Goal: Information Seeking & Learning: Learn about a topic

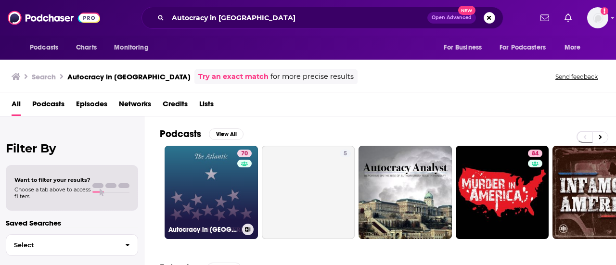
click at [216, 187] on link "70 Autocracy in America" at bounding box center [210, 192] width 93 height 93
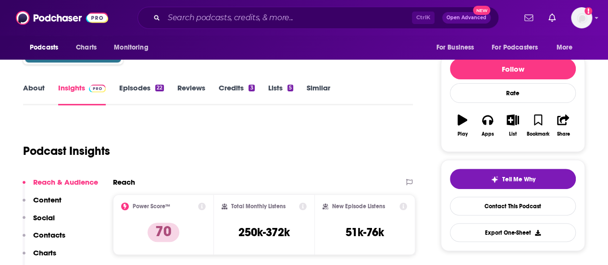
scroll to position [99, 0]
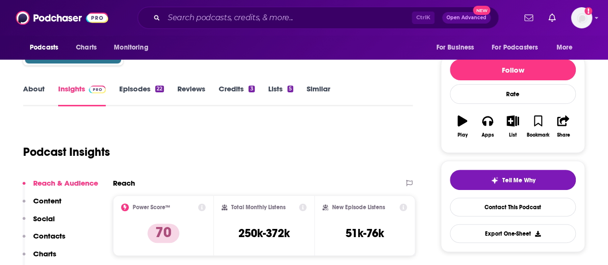
click at [33, 94] on link "About" at bounding box center [34, 95] width 22 height 22
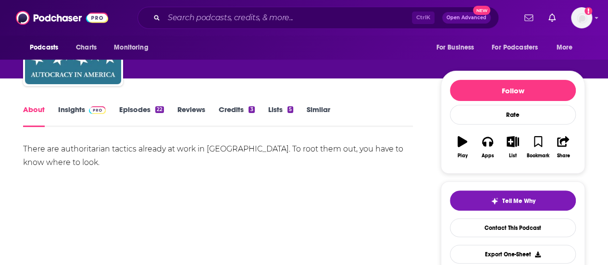
scroll to position [79, 0]
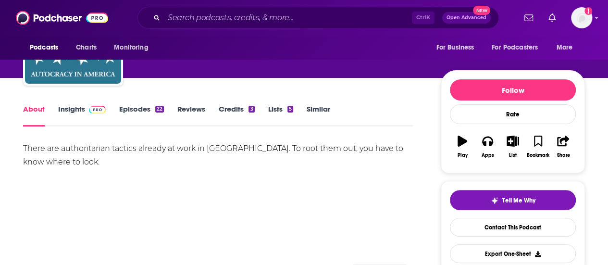
click at [233, 152] on div "There are authoritarian tactics already at work in the United States. To root t…" at bounding box center [218, 155] width 390 height 27
click at [161, 167] on div "There are authoritarian tactics already at work in the United States. To root t…" at bounding box center [218, 155] width 390 height 27
drag, startPoint x: 110, startPoint y: 146, endPoint x: 62, endPoint y: 147, distance: 48.6
click at [62, 147] on div "There are authoritarian tactics already at work in the United States. To root t…" at bounding box center [218, 155] width 390 height 27
copy div "authoritarian"
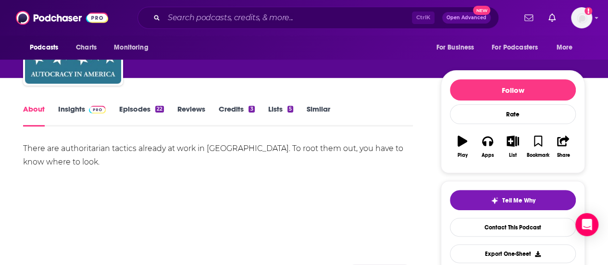
click at [188, 10] on div "Ctrl K Open Advanced New" at bounding box center [319, 18] width 362 height 22
click at [193, 12] on input "Search podcasts, credits, & more..." at bounding box center [288, 17] width 248 height 15
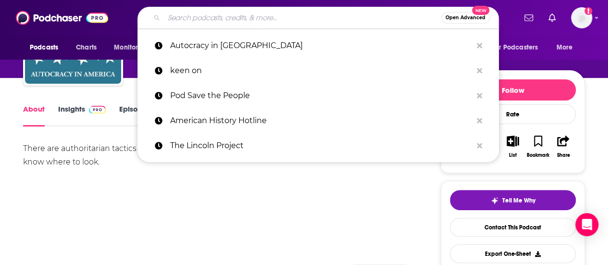
paste input "Freakonomics Radio"
type input "Freakonomics Radio"
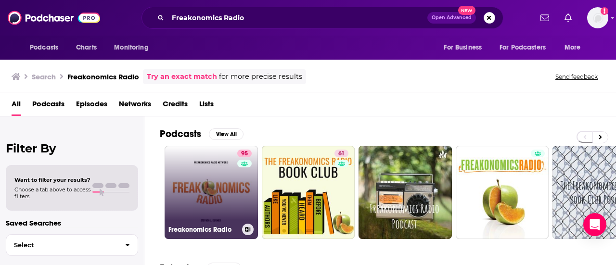
click at [224, 168] on link "95 Freakonomics Radio" at bounding box center [210, 192] width 93 height 93
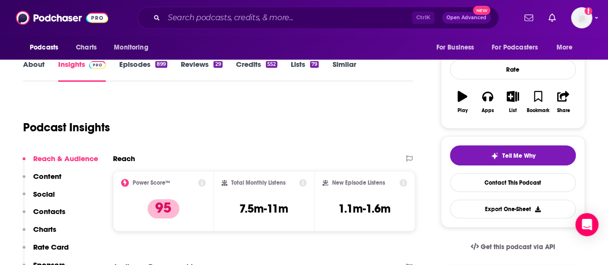
scroll to position [25, 0]
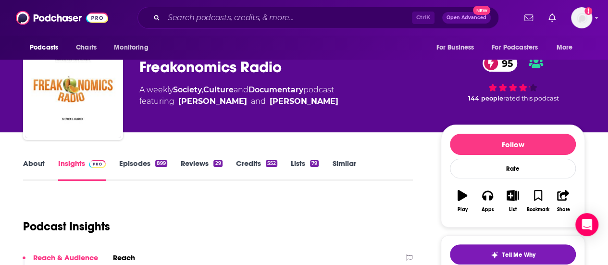
click at [33, 160] on link "About" at bounding box center [34, 170] width 22 height 22
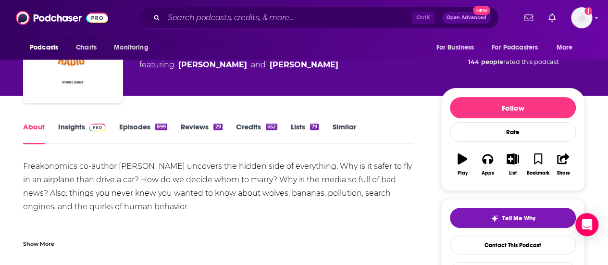
scroll to position [73, 0]
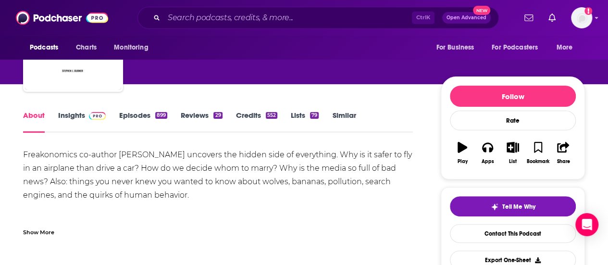
click at [261, 201] on div "Freakonomics co-author Stephen J. Dubner uncovers the hidden side of everything…" at bounding box center [218, 202] width 390 height 108
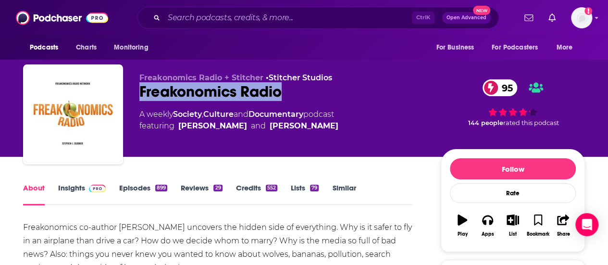
drag, startPoint x: 292, startPoint y: 93, endPoint x: 138, endPoint y: 83, distance: 154.7
click at [138, 83] on div "Freakonomics Radio + Stitcher • Stitcher Studios Freakonomics Radio 95 A weekly…" at bounding box center [304, 116] width 562 height 104
copy h1 "Freakonomics Radio"
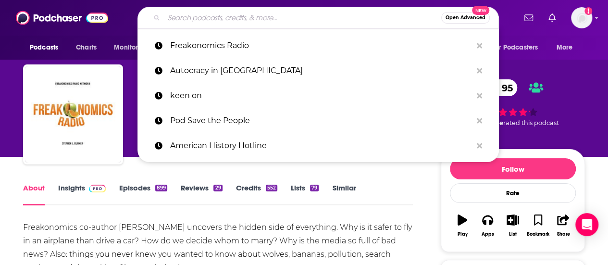
click at [210, 19] on input "Search podcasts, credits, & more..." at bounding box center [302, 17] width 277 height 15
paste input "BAREFOOT LAWYER PODCAST"
type input "BAREFOOT LAWYER PODCAST"
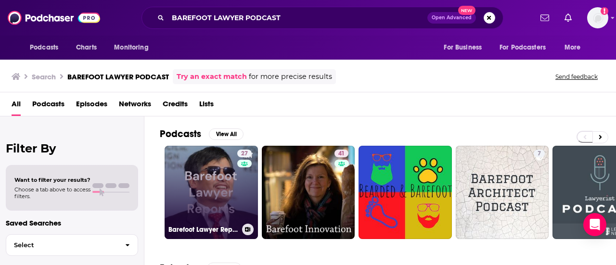
click at [220, 182] on link "27 Barefoot Lawyer Reports" at bounding box center [210, 192] width 93 height 93
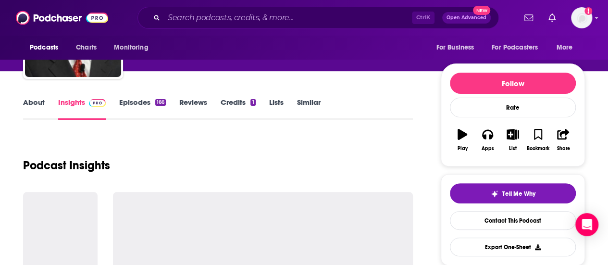
scroll to position [86, 0]
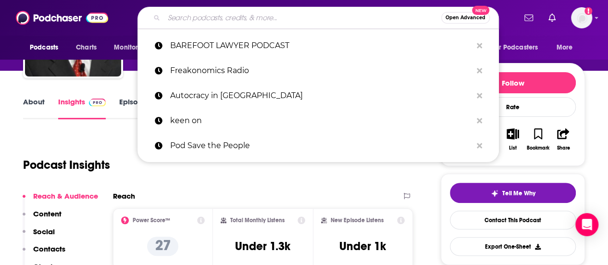
click at [200, 16] on input "Search podcasts, credits, & more..." at bounding box center [302, 17] width 277 height 15
paste input "Acton Line Podcast"
type input "Acton Line Podcast"
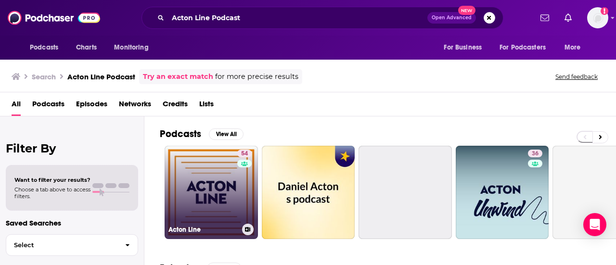
click at [226, 177] on link "54 Acton Line" at bounding box center [210, 192] width 93 height 93
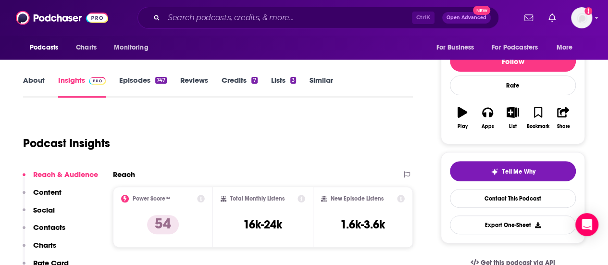
scroll to position [110, 0]
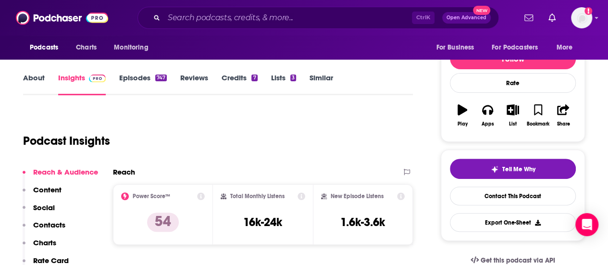
click at [33, 79] on link "About" at bounding box center [34, 84] width 22 height 22
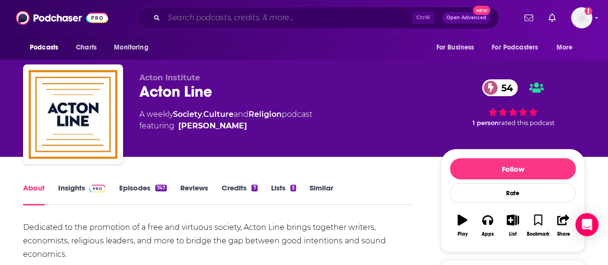
click at [214, 20] on input "Search podcasts, credits, & more..." at bounding box center [288, 17] width 248 height 15
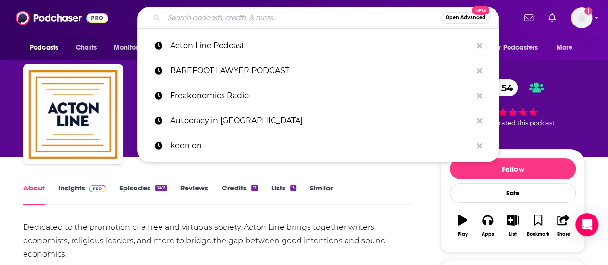
paste input "The John Batchelor Show"
type input "The John Batchelor Show"
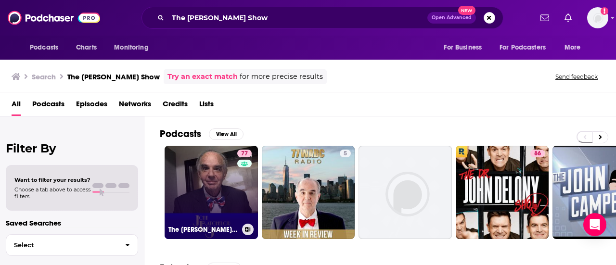
click at [229, 184] on link "77 The John Batchelor Show" at bounding box center [210, 192] width 93 height 93
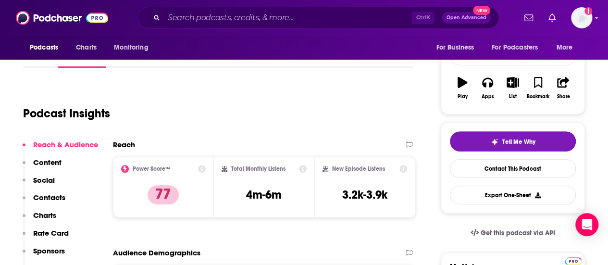
scroll to position [76, 0]
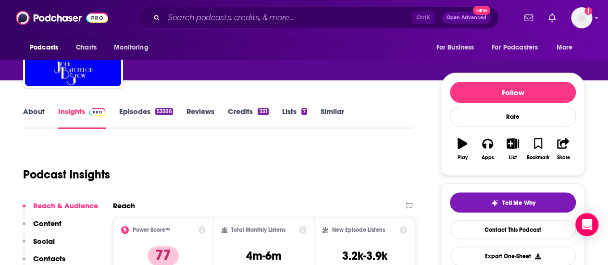
click at [27, 114] on link "About" at bounding box center [34, 118] width 22 height 22
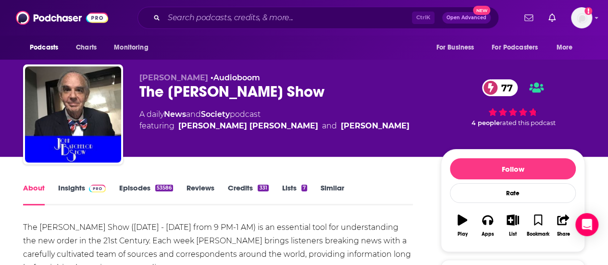
drag, startPoint x: 326, startPoint y: 90, endPoint x: 139, endPoint y: 93, distance: 186.6
click at [139, 93] on div "The John Batchelor Show 77" at bounding box center [282, 91] width 286 height 19
copy h1 "The John Batchelor Show"
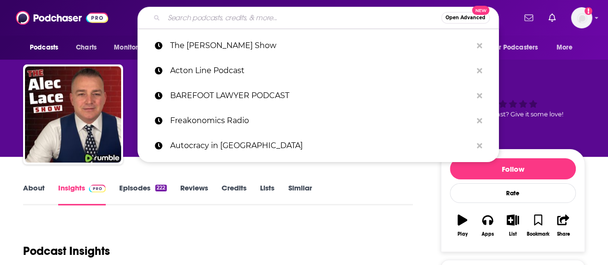
type input "It Could Happen Here"
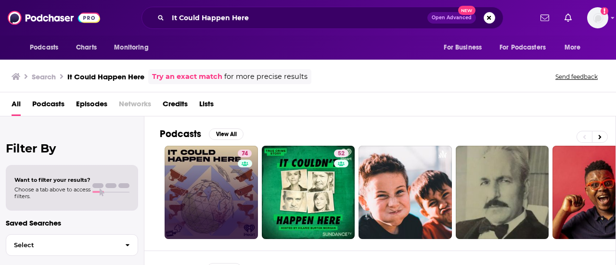
click at [175, 187] on link "74" at bounding box center [210, 192] width 93 height 93
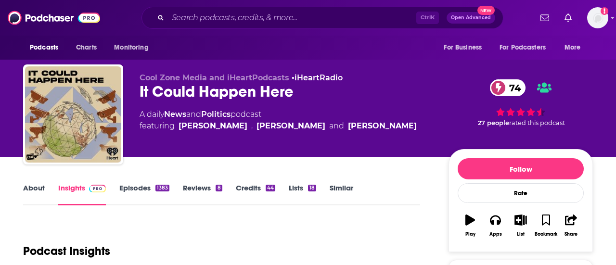
click at [210, 202] on link "Reviews 8" at bounding box center [202, 194] width 39 height 22
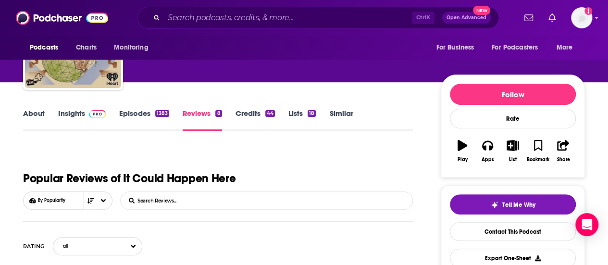
scroll to position [77, 0]
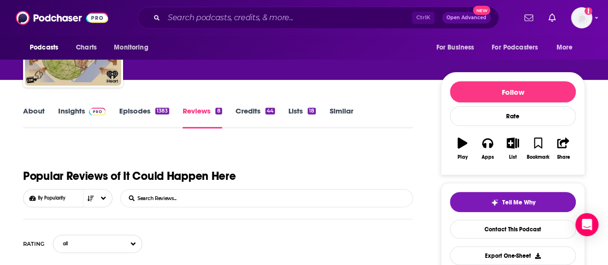
click at [72, 115] on link "Insights" at bounding box center [82, 117] width 48 height 22
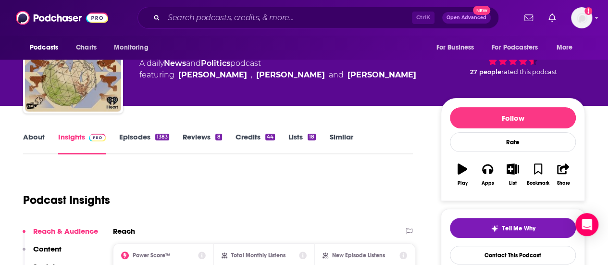
scroll to position [49, 0]
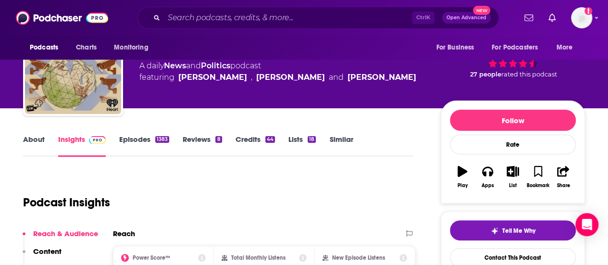
click at [38, 142] on link "About" at bounding box center [34, 146] width 22 height 22
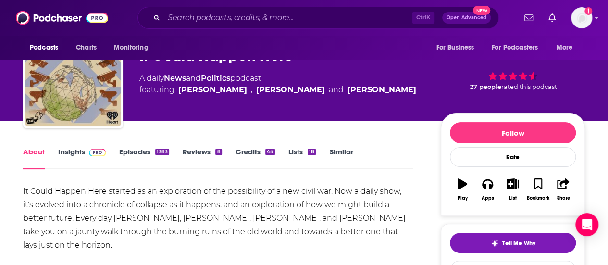
scroll to position [67, 0]
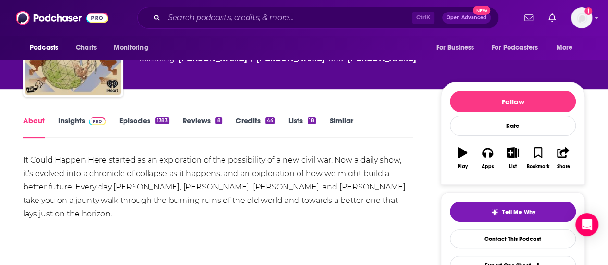
click at [196, 184] on div "It Could Happen Here started as an exploration of the possibility of a new civi…" at bounding box center [218, 186] width 390 height 67
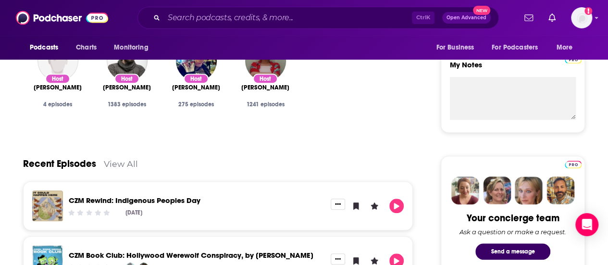
scroll to position [0, 0]
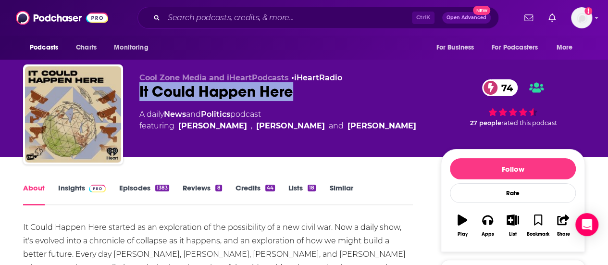
drag, startPoint x: 297, startPoint y: 93, endPoint x: 137, endPoint y: 90, distance: 160.2
click at [137, 90] on div "Cool Zone Media and iHeartPodcasts • iHeartRadio It Could Happen Here 74 A dail…" at bounding box center [304, 116] width 562 height 104
copy h1 "It Could Happen Here"
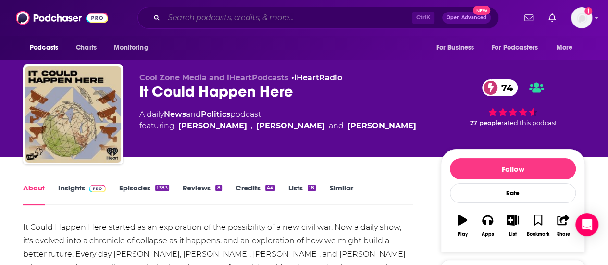
click at [262, 23] on input "Search podcasts, credits, & more..." at bounding box center [288, 17] width 248 height 15
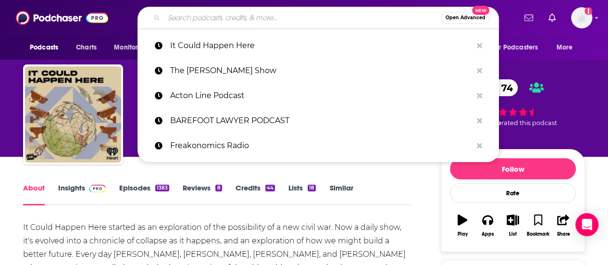
paste input "Majority Report with Sam Seder"
type input "Majority Report with Sam Seder"
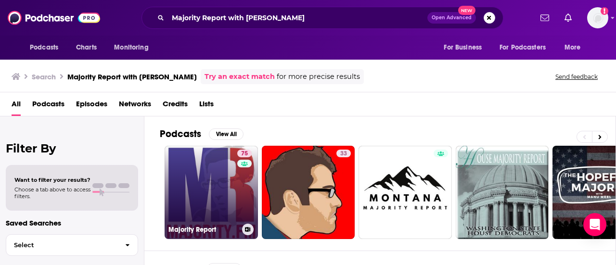
click at [198, 210] on link "75 Majority Report" at bounding box center [210, 192] width 93 height 93
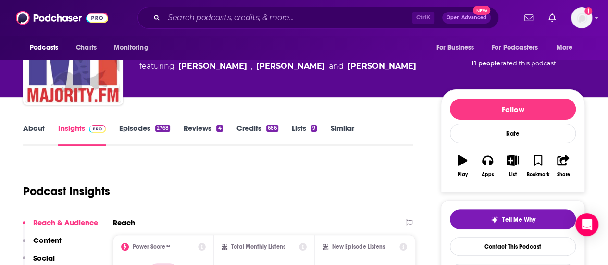
scroll to position [59, 0]
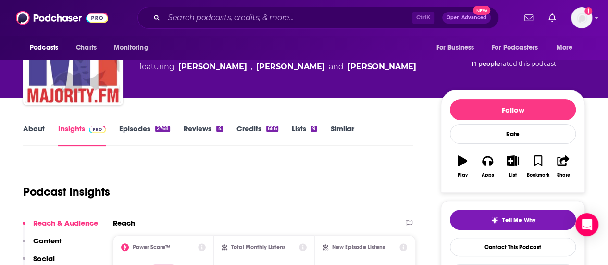
click at [36, 133] on link "About" at bounding box center [34, 135] width 22 height 22
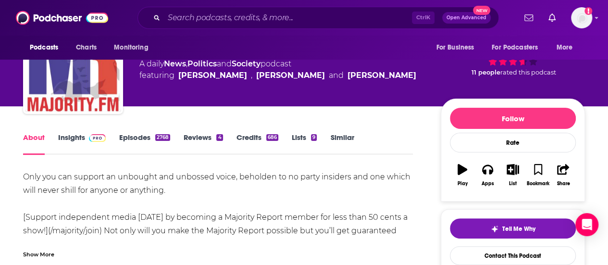
scroll to position [62, 0]
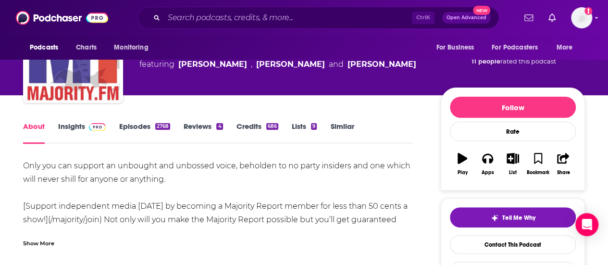
click at [282, 172] on div "Only you can support an unbought and unbossed voice, beholden to no party insid…" at bounding box center [218, 206] width 390 height 94
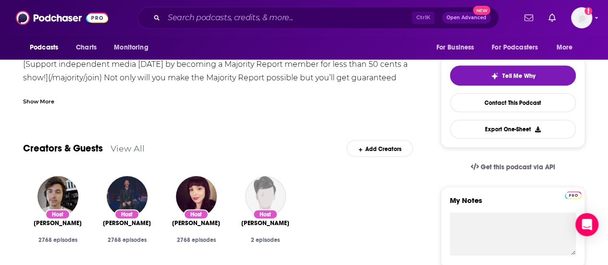
scroll to position [0, 0]
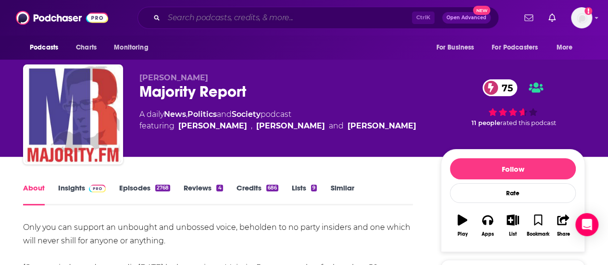
click at [177, 20] on input "Search podcasts, credits, & more..." at bounding box center [288, 17] width 248 height 15
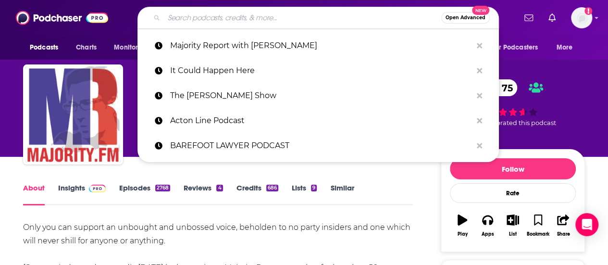
paste input "Balance of power"
type input "Balance of power"
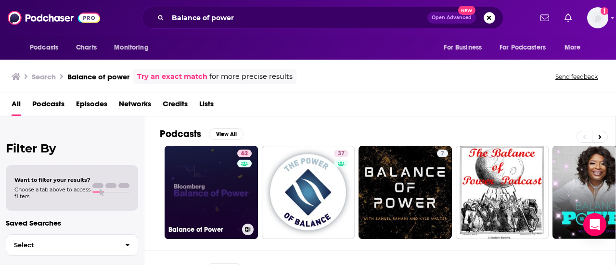
click at [219, 189] on link "62 Balance of Power" at bounding box center [210, 192] width 93 height 93
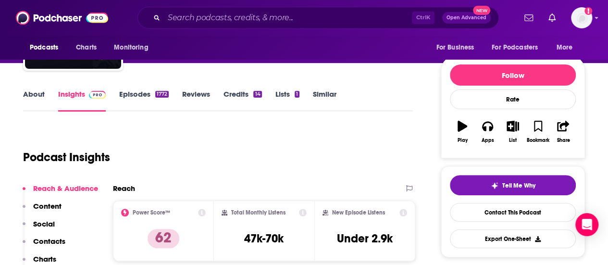
scroll to position [93, 0]
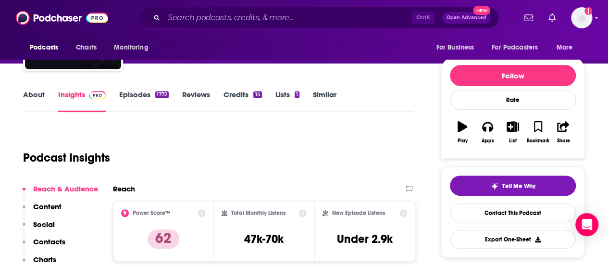
click at [40, 94] on link "About" at bounding box center [34, 101] width 22 height 22
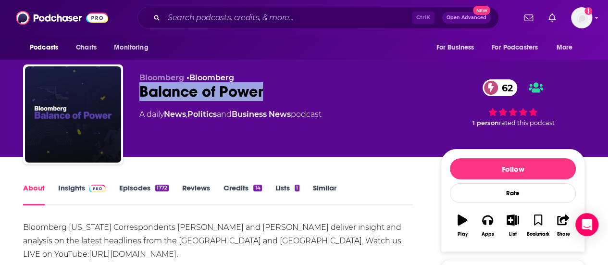
drag, startPoint x: 272, startPoint y: 87, endPoint x: 139, endPoint y: 92, distance: 132.3
click at [139, 92] on div "Balance of Power 62" at bounding box center [282, 91] width 286 height 19
copy h1 "Balance of Power"
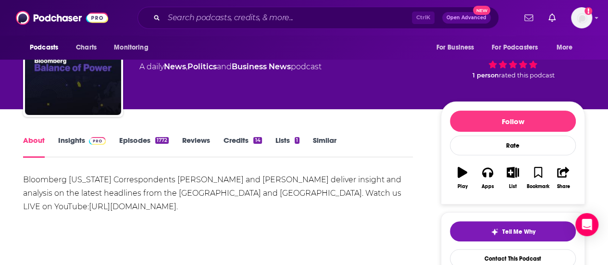
scroll to position [53, 0]
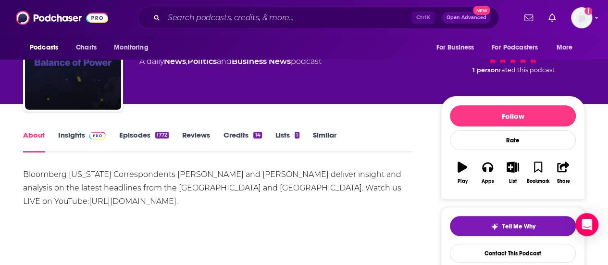
click at [195, 188] on div "Bloomberg Washington Correspondents Joe Mathieu and Kailey Leinz deliver insigh…" at bounding box center [218, 188] width 390 height 40
click at [78, 134] on link "Insights" at bounding box center [82, 141] width 48 height 22
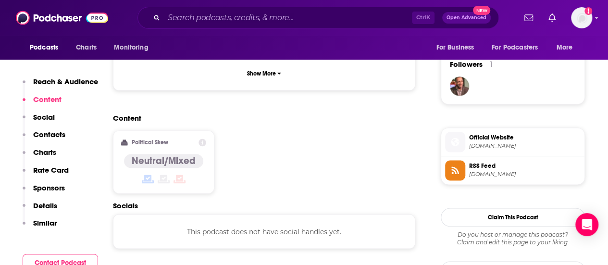
click at [51, 132] on p "Contacts" at bounding box center [49, 134] width 32 height 9
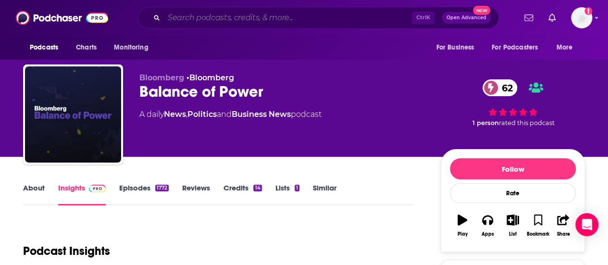
click at [220, 19] on input "Search podcasts, credits, & more..." at bounding box center [288, 17] width 248 height 15
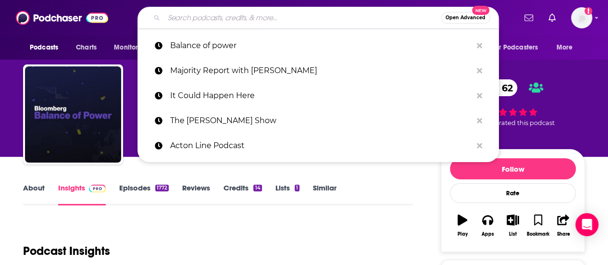
paste input "The [PERSON_NAME] [PERSON_NAME] podcast"
type input "The [PERSON_NAME] [PERSON_NAME] podcast"
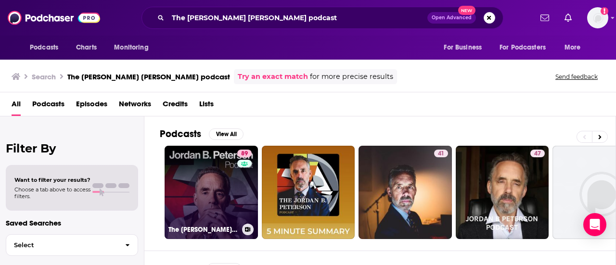
click at [197, 214] on link "89 The Jordan B. Peterson Podcast" at bounding box center [210, 192] width 93 height 93
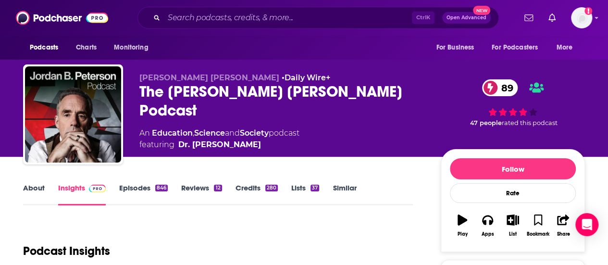
click at [27, 187] on link "About" at bounding box center [34, 194] width 22 height 22
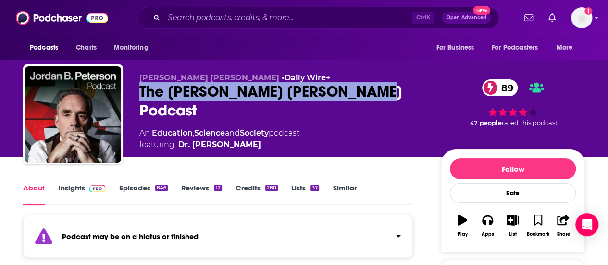
drag, startPoint x: 368, startPoint y: 91, endPoint x: 135, endPoint y: 92, distance: 232.7
click at [135, 92] on div "Dr. Jordan B. Peterson • Daily Wire+ The Jordan B. Peterson Podcast 89 An Educa…" at bounding box center [304, 116] width 562 height 104
copy h1 "The Jordan B. Peterson Podcast"
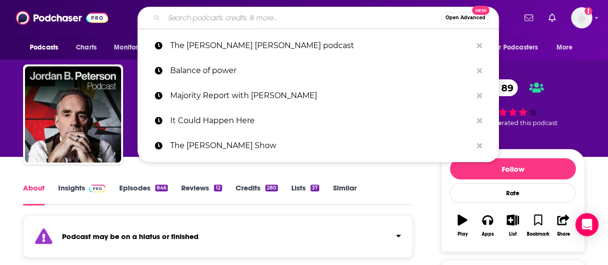
click at [187, 18] on input "Search podcasts, credits, & more..." at bounding box center [302, 17] width 277 height 15
paste input "The Realignment"
type input "The Realignment"
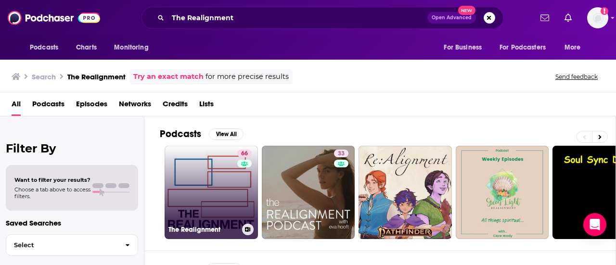
click at [208, 182] on link "66 The Realignment" at bounding box center [210, 192] width 93 height 93
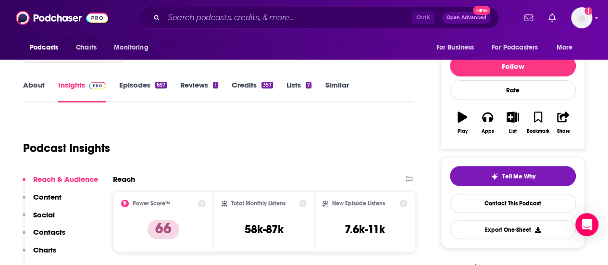
scroll to position [70, 0]
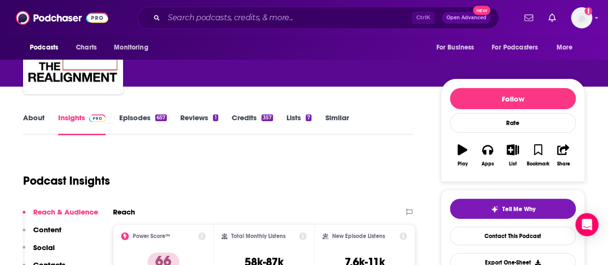
click at [32, 118] on link "About" at bounding box center [34, 124] width 22 height 22
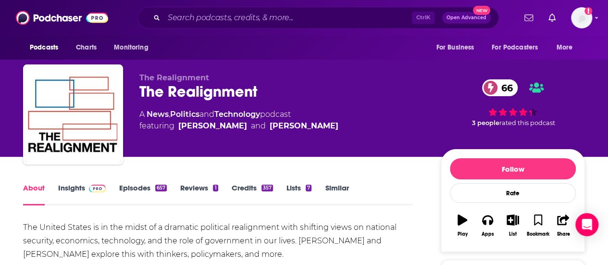
click at [271, 88] on div "The Realignment 66" at bounding box center [282, 91] width 286 height 19
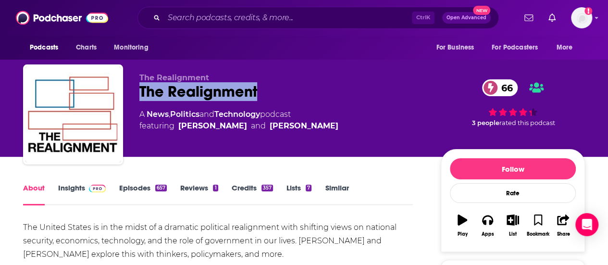
drag, startPoint x: 261, startPoint y: 91, endPoint x: 139, endPoint y: 87, distance: 121.2
click at [139, 87] on div "The Realignment 66" at bounding box center [282, 91] width 286 height 19
copy h1 "The Realignment"
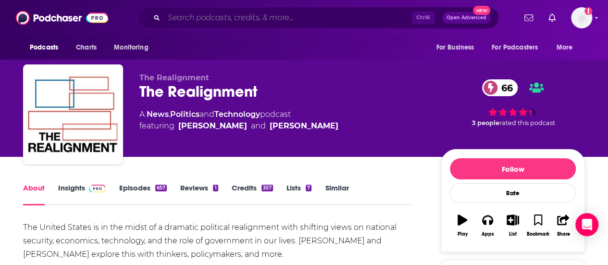
click at [244, 22] on input "Search podcasts, credits, & more..." at bounding box center [288, 17] width 248 height 15
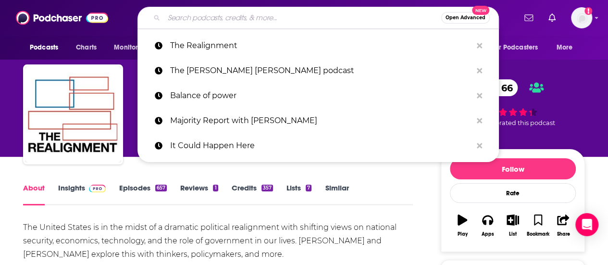
paste input "[PERSON_NAME]"
type input "[PERSON_NAME]"
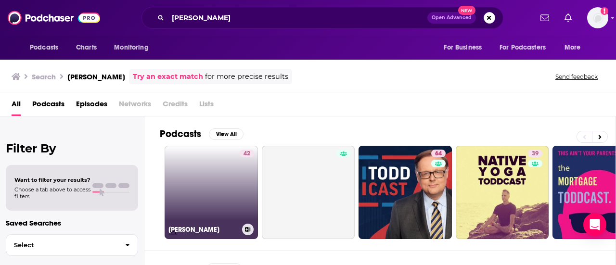
click at [221, 174] on link "42 chuck toddcast" at bounding box center [210, 192] width 93 height 93
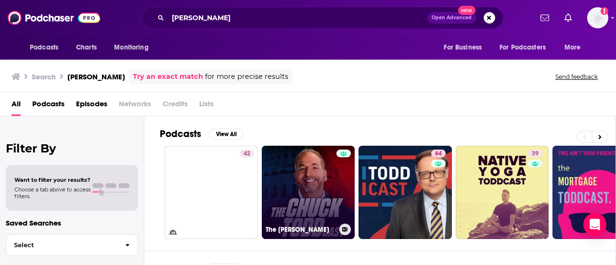
click at [302, 173] on link "The [PERSON_NAME]" at bounding box center [308, 192] width 93 height 93
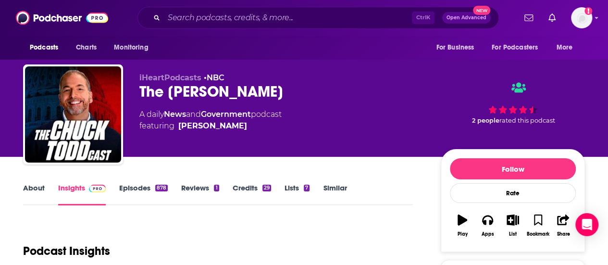
drag, startPoint x: 287, startPoint y: 96, endPoint x: 140, endPoint y: 94, distance: 147.2
click at [140, 94] on div "The [PERSON_NAME]" at bounding box center [282, 91] width 286 height 19
copy h2 "The [PERSON_NAME]"
click at [243, 24] on input "Search podcasts, credits, & more..." at bounding box center [288, 17] width 248 height 15
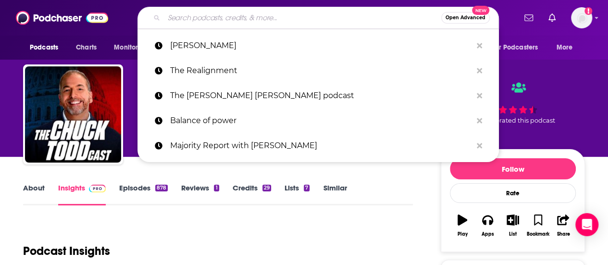
paste input "The [PERSON_NAME]"
type input "The [PERSON_NAME]"
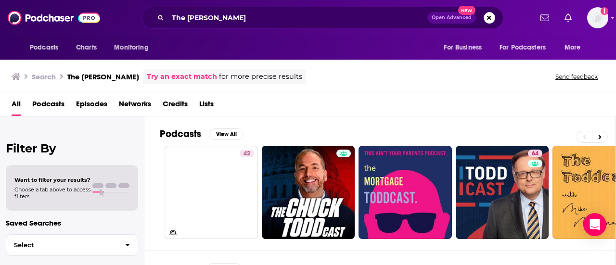
click at [347, 117] on div "Podcasts View All 42 64 5 + 2m" at bounding box center [388, 183] width 456 height 134
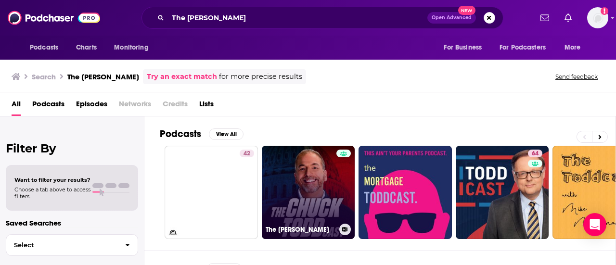
click at [280, 190] on link "The [PERSON_NAME]" at bounding box center [308, 192] width 93 height 93
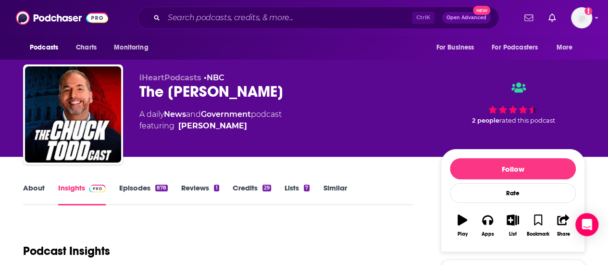
click at [30, 188] on link "About" at bounding box center [34, 194] width 22 height 22
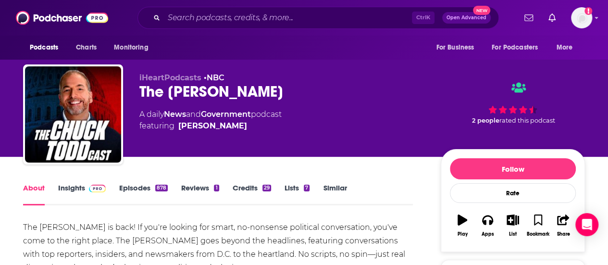
click at [78, 187] on link "Insights" at bounding box center [82, 194] width 48 height 22
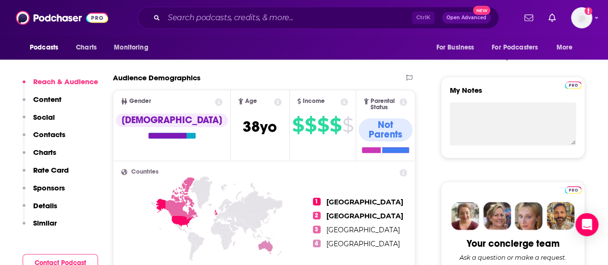
scroll to position [312, 0]
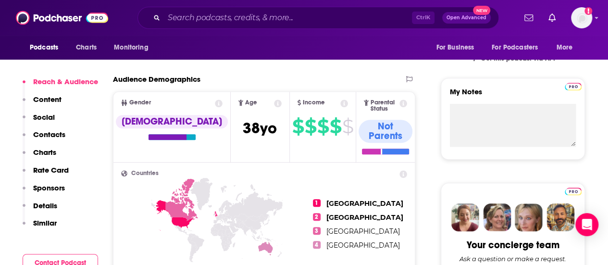
click at [58, 136] on p "Contacts" at bounding box center [49, 134] width 32 height 9
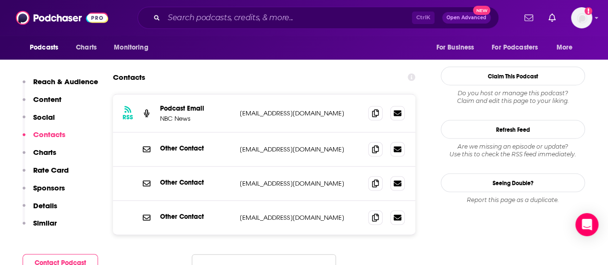
scroll to position [915, 0]
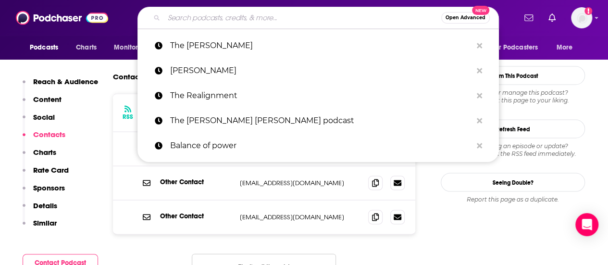
click at [189, 14] on input "Search podcasts, credits, & more..." at bounding box center [302, 17] width 277 height 15
paste input "Future Hindsight Podcast"
type input "Future Hindsight Podcast"
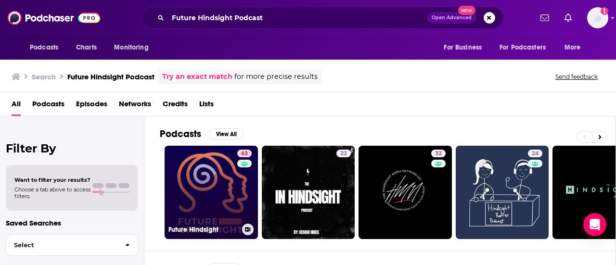
click at [207, 183] on link "63 Future Hindsight" at bounding box center [210, 192] width 93 height 93
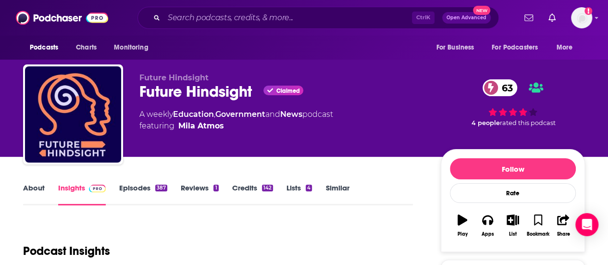
click at [32, 193] on link "About" at bounding box center [34, 194] width 22 height 22
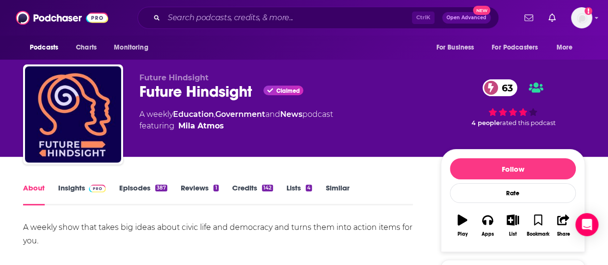
click at [80, 194] on link "Insights" at bounding box center [82, 194] width 48 height 22
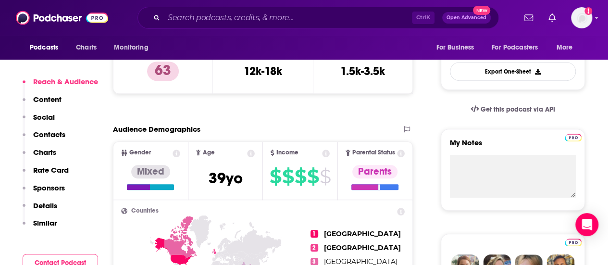
scroll to position [263, 0]
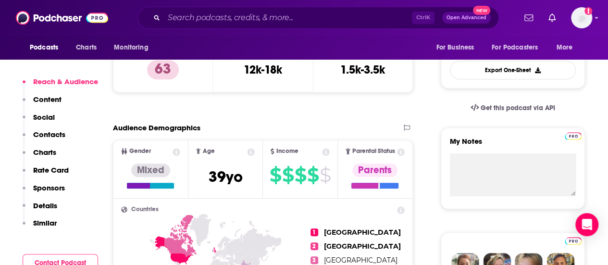
click at [51, 138] on p "Contacts" at bounding box center [49, 134] width 32 height 9
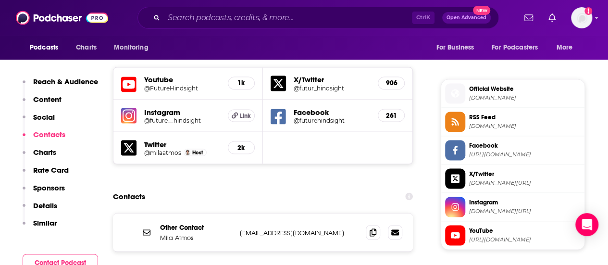
scroll to position [836, 0]
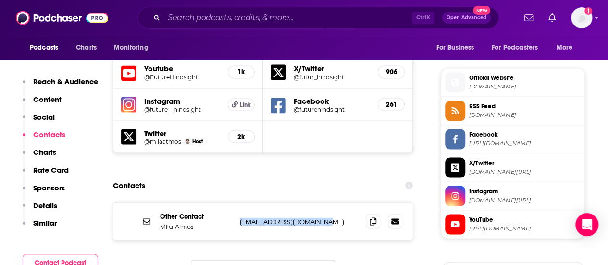
drag, startPoint x: 323, startPoint y: 177, endPoint x: 235, endPoint y: 181, distance: 88.6
click at [235, 202] on div "Other Contact Mila Atmos hello@futurehindsight.com hello@futurehindsight.com" at bounding box center [263, 221] width 300 height 38
copy div "hello@futurehindsight.com"
click at [177, 222] on p "Mila Atmos" at bounding box center [196, 226] width 72 height 8
drag, startPoint x: 194, startPoint y: 183, endPoint x: 158, endPoint y: 186, distance: 36.7
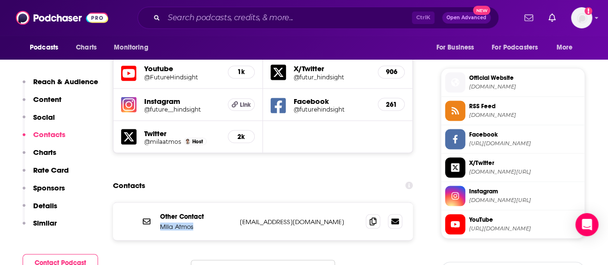
click at [158, 202] on div "Other Contact Mila Atmos hello@futurehindsight.com hello@futurehindsight.com" at bounding box center [263, 221] width 300 height 38
copy p "Mila Atmos"
drag, startPoint x: 319, startPoint y: 177, endPoint x: 239, endPoint y: 177, distance: 79.3
click at [239, 202] on div "Other Contact Mila Atmos hello@futurehindsight.com hello@futurehindsight.com" at bounding box center [263, 221] width 300 height 38
copy p "hello@futurehindsight.com"
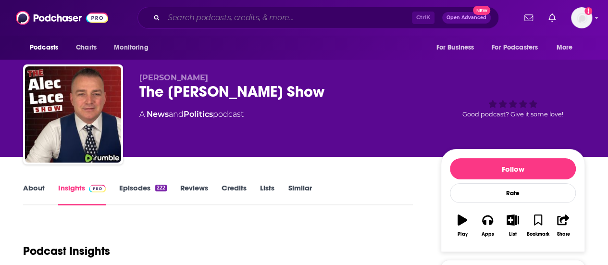
click at [308, 19] on input "Search podcasts, credits, & more..." at bounding box center [288, 17] width 248 height 15
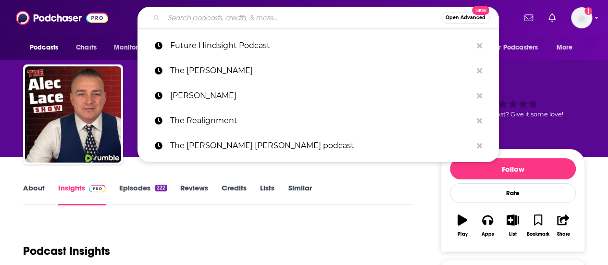
paste input "[PERSON_NAME] Podcast"
type input "[PERSON_NAME] Podcast"
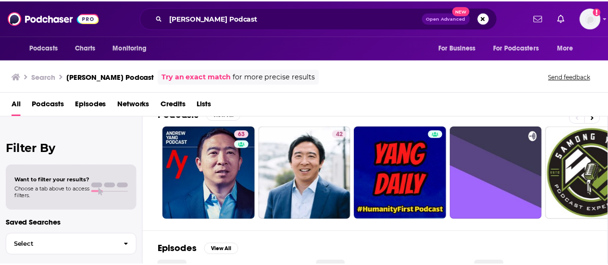
scroll to position [21, 0]
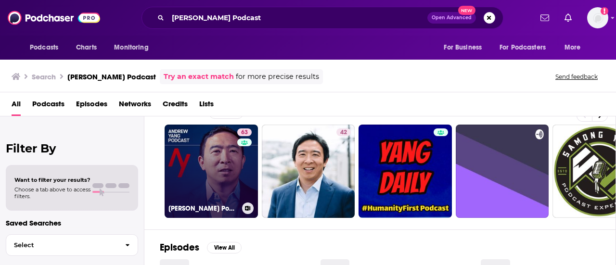
click at [202, 153] on link "63 [PERSON_NAME] Podcast" at bounding box center [210, 171] width 93 height 93
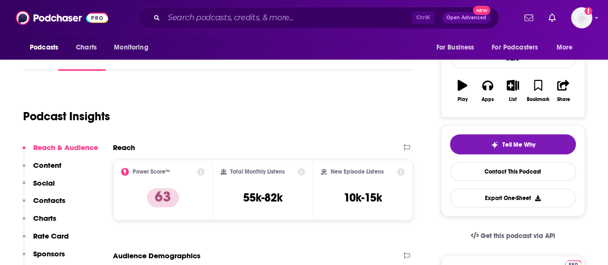
click at [41, 204] on p "Contacts" at bounding box center [49, 200] width 32 height 9
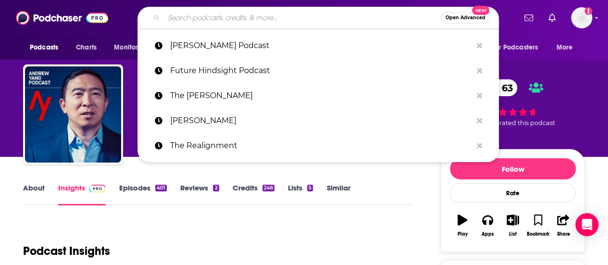
click at [212, 13] on input "Search podcasts, credits, & more..." at bounding box center [302, 17] width 277 height 15
paste input "The Good Fight"
type input "The Good Fight"
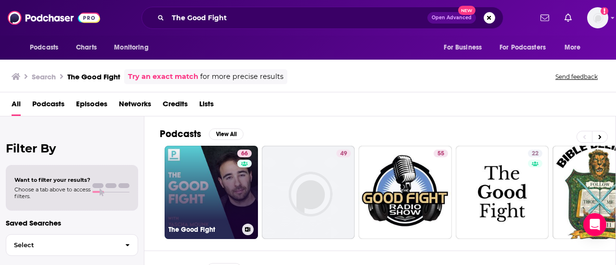
click at [229, 159] on link "66 The Good Fight" at bounding box center [210, 192] width 93 height 93
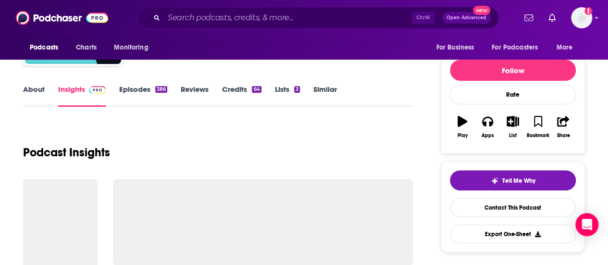
scroll to position [99, 0]
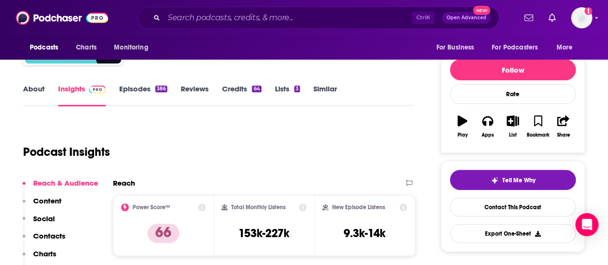
click at [29, 84] on link "About" at bounding box center [34, 95] width 22 height 22
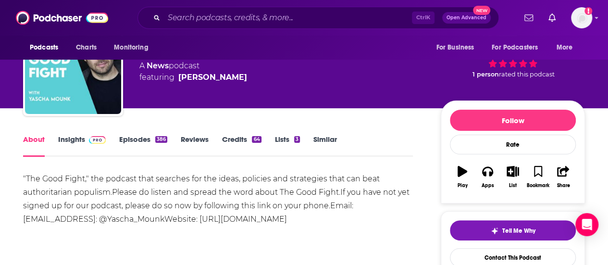
scroll to position [52, 0]
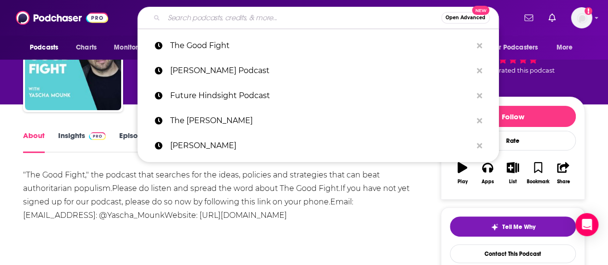
click at [209, 13] on input "Search podcasts, credits, & more..." at bounding box center [302, 17] width 277 height 15
paste input "[PERSON_NAME] World in 30 Minutes"
type input "[PERSON_NAME] World in 30 Minutes"
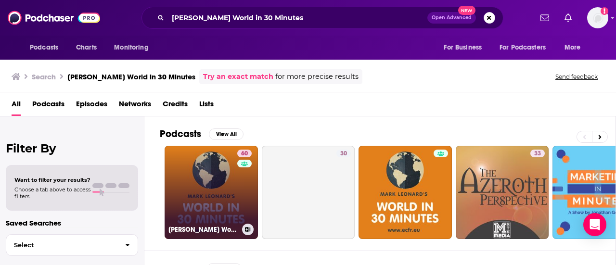
click at [224, 170] on link "60 [PERSON_NAME] World in 30 Minutes" at bounding box center [210, 192] width 93 height 93
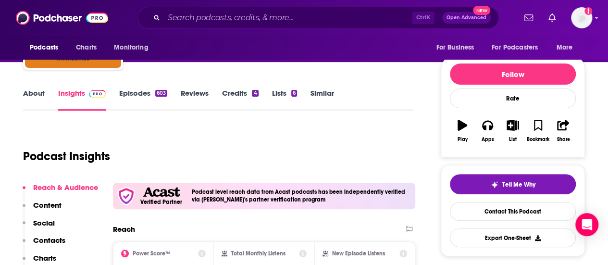
scroll to position [94, 0]
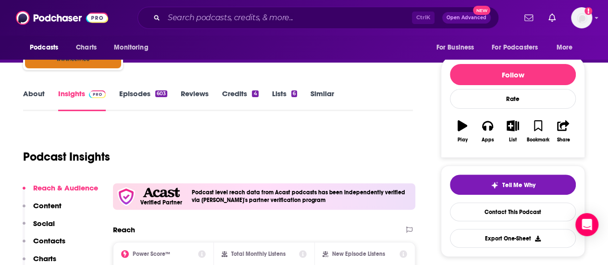
click at [33, 94] on link "About" at bounding box center [34, 100] width 22 height 22
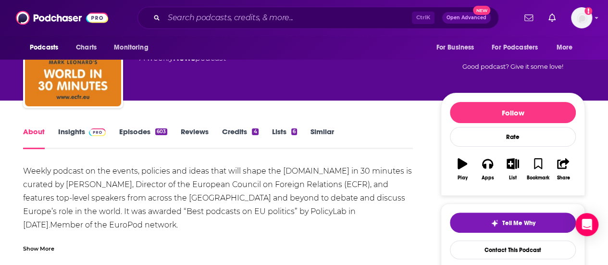
scroll to position [57, 0]
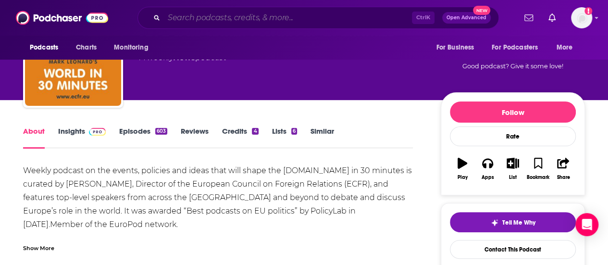
click at [198, 20] on input "Search podcasts, credits, & more..." at bounding box center [288, 17] width 248 height 15
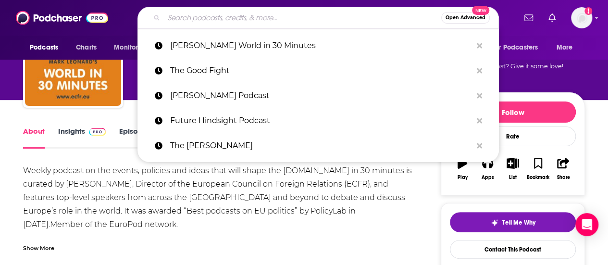
paste input "What Could Go Right?"
type input "What Could Go Right?"
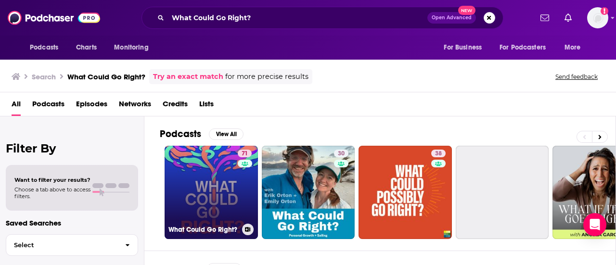
click at [216, 175] on link "71 What Could Go Right?" at bounding box center [210, 192] width 93 height 93
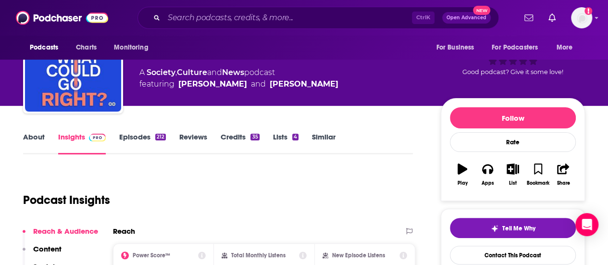
scroll to position [26, 0]
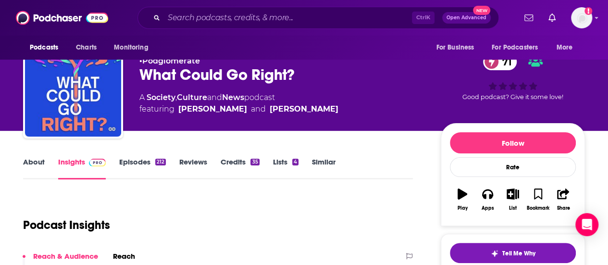
click at [34, 163] on link "About" at bounding box center [34, 168] width 22 height 22
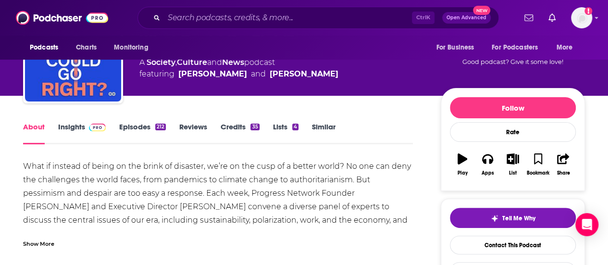
scroll to position [62, 0]
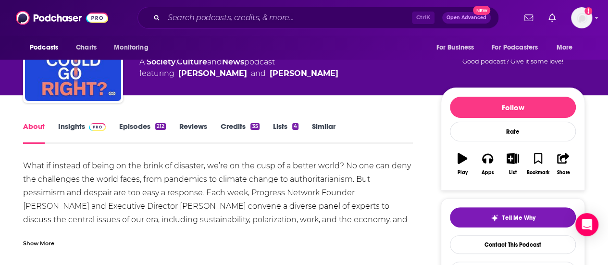
click at [328, 195] on div "What if instead of being on the brink of disaster, we’re on the cusp of a bette…" at bounding box center [218, 206] width 390 height 94
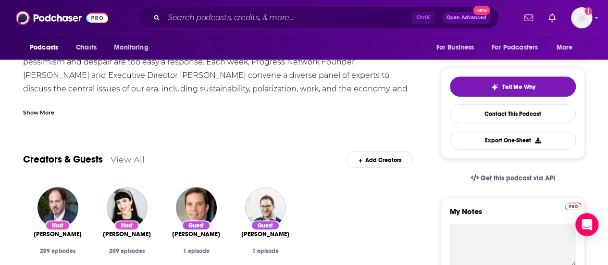
scroll to position [0, 0]
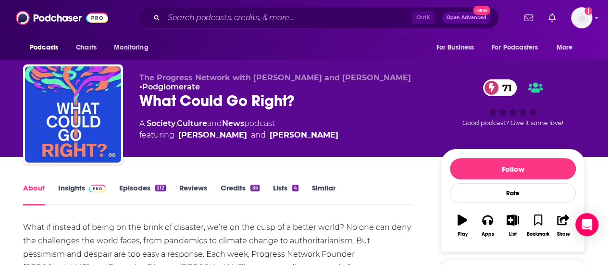
click at [359, 111] on div "The Progress Network with [PERSON_NAME] and [PERSON_NAME] • Podglomerate What C…" at bounding box center [282, 111] width 286 height 77
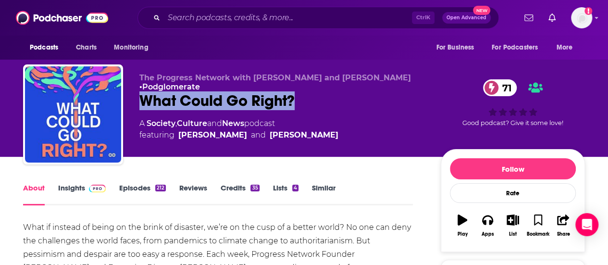
drag, startPoint x: 325, startPoint y: 101, endPoint x: 140, endPoint y: 98, distance: 185.2
click at [140, 98] on div "What Could Go Right? 71" at bounding box center [282, 100] width 286 height 19
copy h1 "What Could Go Right?"
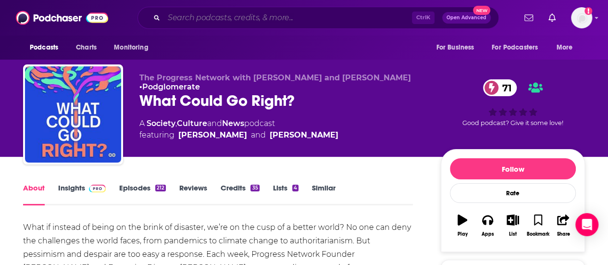
click at [219, 21] on input "Search podcasts, credits, & more..." at bounding box center [288, 17] width 248 height 15
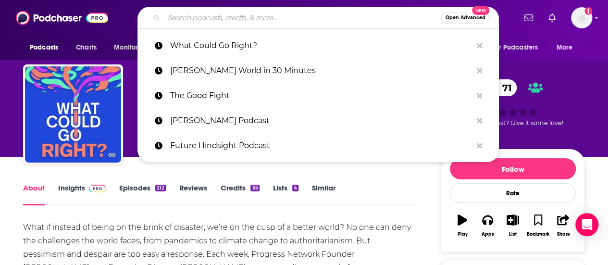
paste input "What Could Go Right?"
type input "What Could Go Right?"
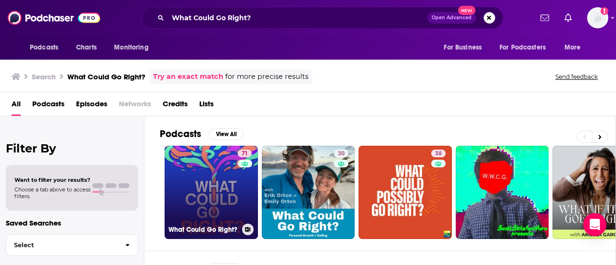
click at [203, 187] on link "71 What Could Go Right?" at bounding box center [210, 192] width 93 height 93
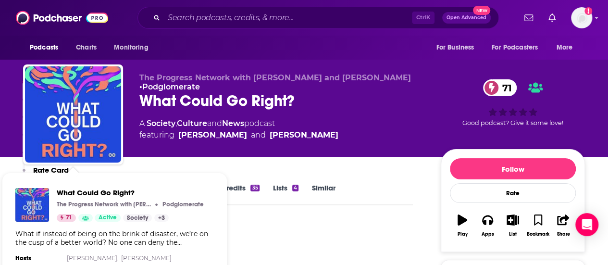
scroll to position [197, 0]
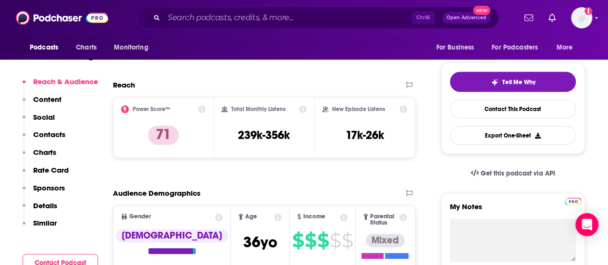
click at [43, 136] on p "Contacts" at bounding box center [49, 134] width 32 height 9
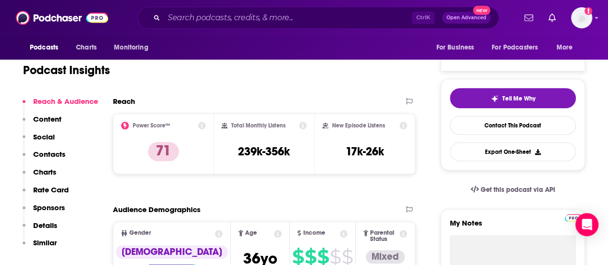
scroll to position [0, 0]
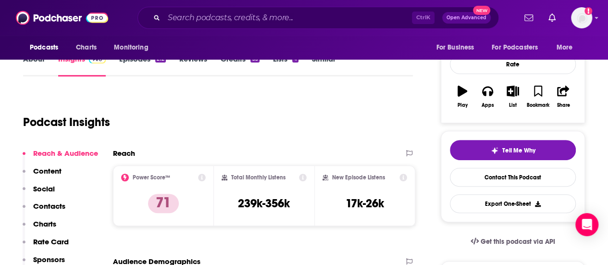
click at [46, 206] on p "Contacts" at bounding box center [49, 205] width 32 height 9
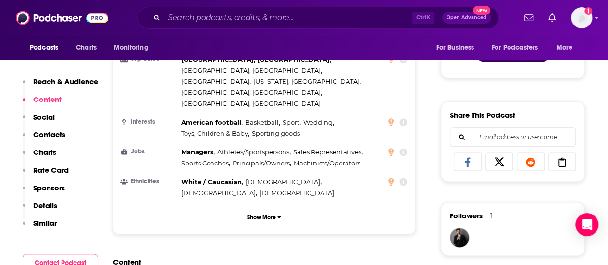
scroll to position [519, 0]
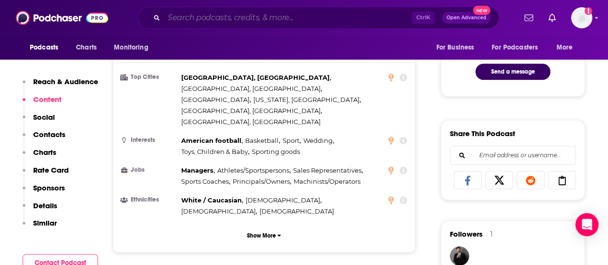
click at [197, 17] on input "Search podcasts, credits, & more..." at bounding box center [288, 17] width 248 height 15
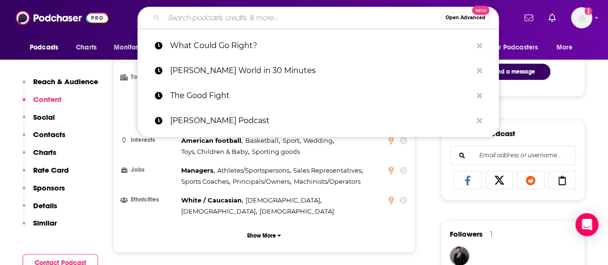
paste input "Here’s Where it gets interesting"
type input "Here’s Where it gets interesting"
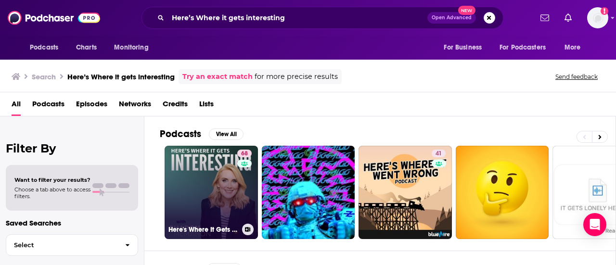
click at [202, 209] on link "68 Here's Where It Gets Interesting" at bounding box center [210, 192] width 93 height 93
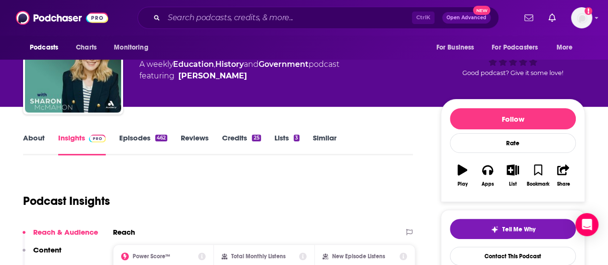
scroll to position [42, 0]
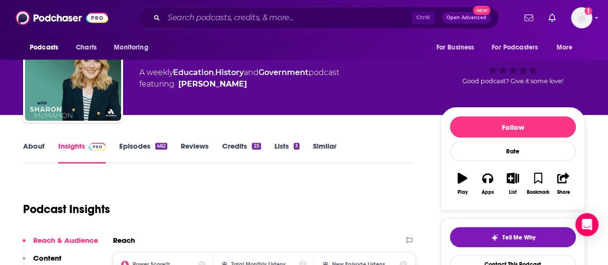
click at [33, 148] on link "About" at bounding box center [34, 152] width 22 height 22
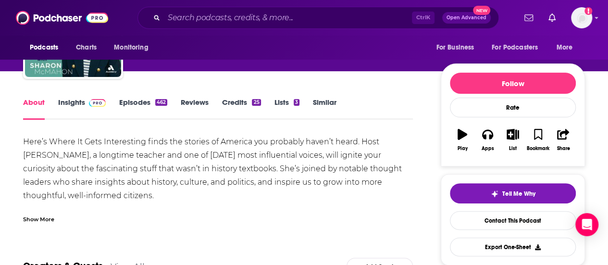
scroll to position [90, 0]
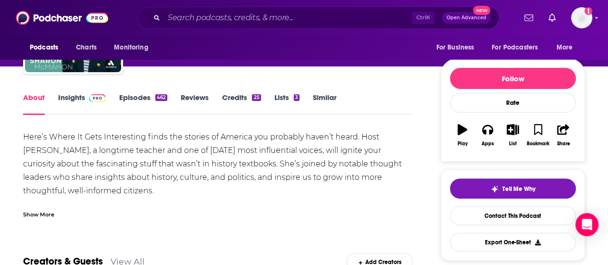
click at [186, 169] on div "Here’s Where It Gets Interesting finds the stories of America you probably have…" at bounding box center [218, 170] width 390 height 81
click at [32, 216] on div "Show More" at bounding box center [38, 213] width 31 height 9
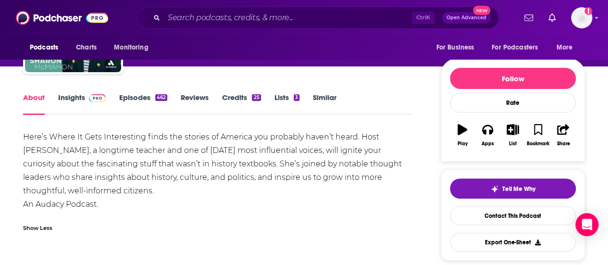
scroll to position [76, 0]
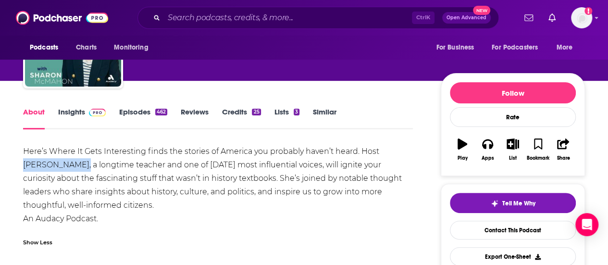
drag, startPoint x: 380, startPoint y: 149, endPoint x: 60, endPoint y: 164, distance: 320.6
click at [60, 164] on div "Here’s Where It Gets Interesting finds the stories of America you probably have…" at bounding box center [218, 185] width 390 height 81
copy div "[PERSON_NAME]"
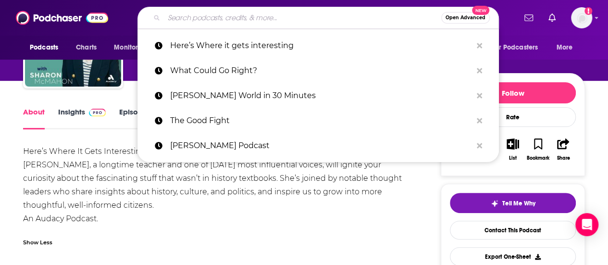
click at [243, 12] on input "Search podcasts, credits, & more..." at bounding box center [302, 17] width 277 height 15
paste input "Here’s Where it gets interesting"
type input "Here’s Where it gets interesting"
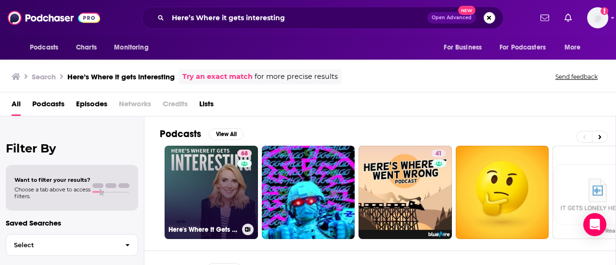
click at [210, 212] on link "68 Here's Where It Gets Interesting" at bounding box center [210, 192] width 93 height 93
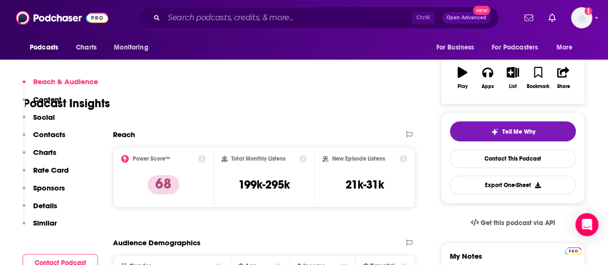
scroll to position [177, 0]
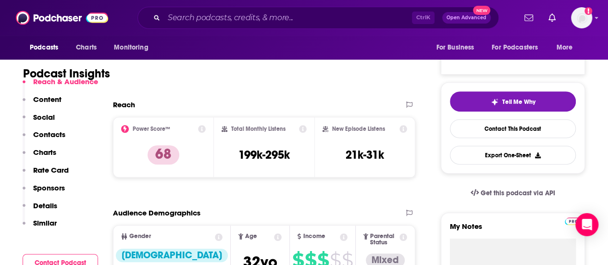
click at [38, 136] on p "Contacts" at bounding box center [49, 134] width 32 height 9
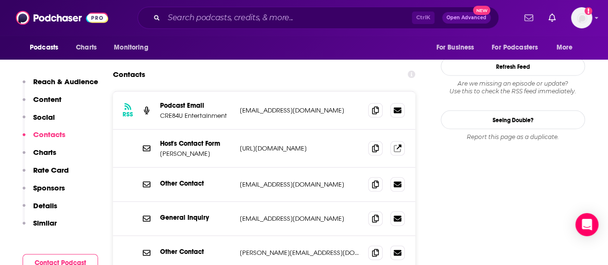
scroll to position [921, 0]
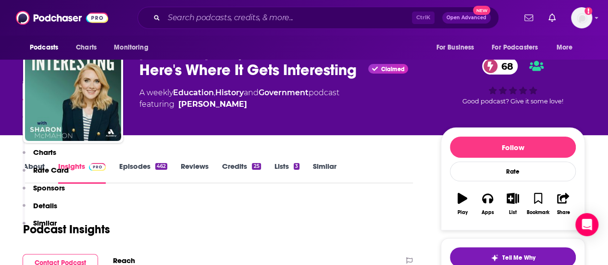
scroll to position [0, 0]
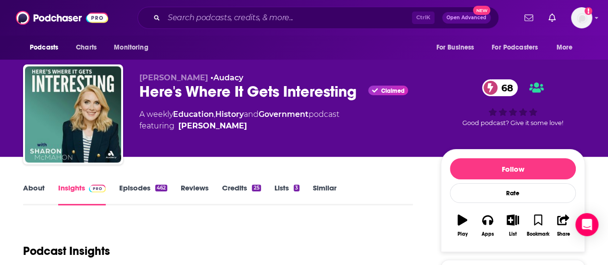
click at [406, 147] on div "[PERSON_NAME] • Audacy Here's Where It Gets Interesting Claimed 68 A weekly Edu…" at bounding box center [282, 111] width 286 height 77
click at [201, 18] on input "Search podcasts, credits, & more..." at bounding box center [288, 17] width 248 height 15
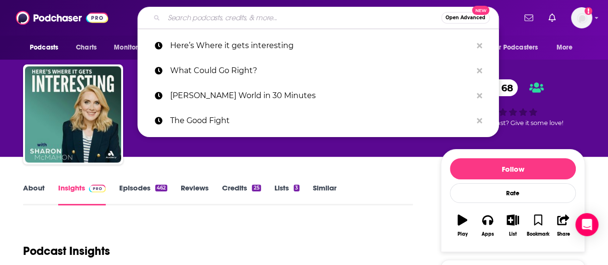
paste input "The Briefing with [PERSON_NAME]"
type input "The Briefing with [PERSON_NAME]"
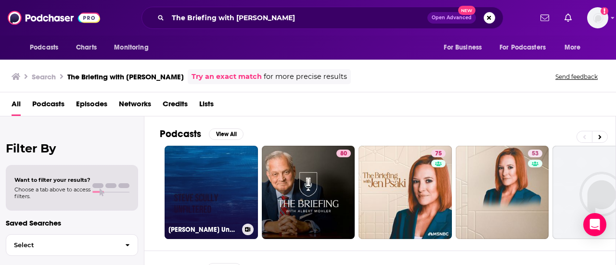
click at [219, 183] on link "[PERSON_NAME] Unfiltered" at bounding box center [210, 192] width 93 height 93
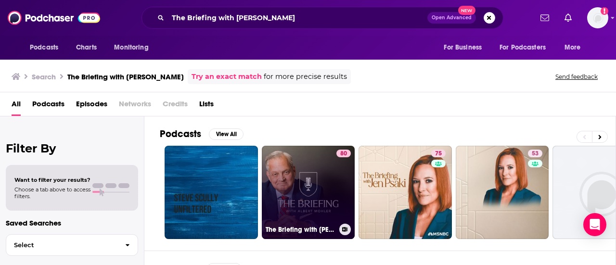
click at [307, 176] on link "80 The Briefing with [PERSON_NAME]" at bounding box center [308, 192] width 93 height 93
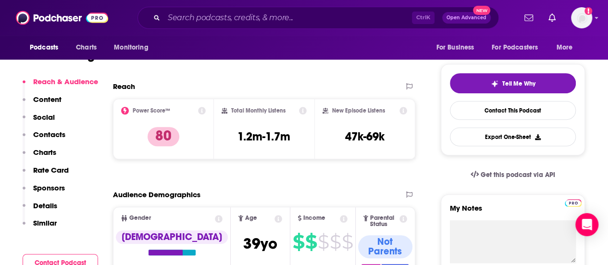
scroll to position [200, 0]
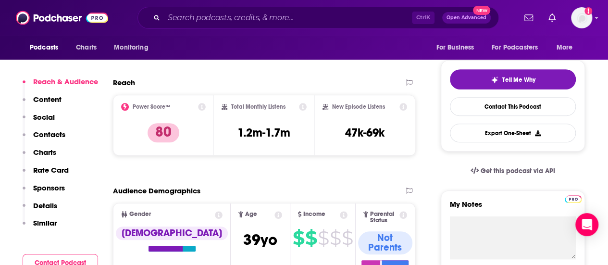
click at [47, 137] on p "Contacts" at bounding box center [49, 134] width 32 height 9
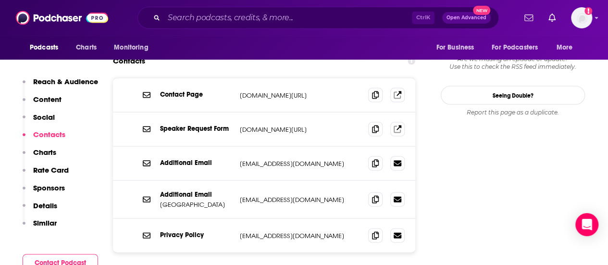
scroll to position [976, 0]
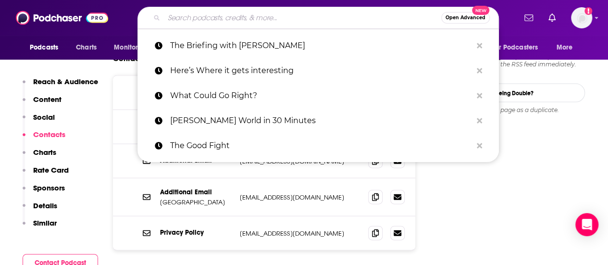
click at [195, 14] on input "Search podcasts, credits, & more..." at bounding box center [302, 17] width 277 height 15
paste input "The [PERSON_NAME] Show"
type input "The [PERSON_NAME] Show"
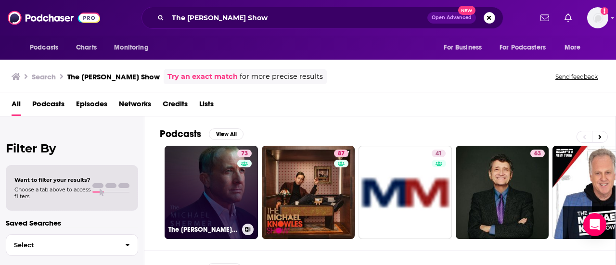
click at [217, 180] on link "73 The [PERSON_NAME] Show" at bounding box center [210, 192] width 93 height 93
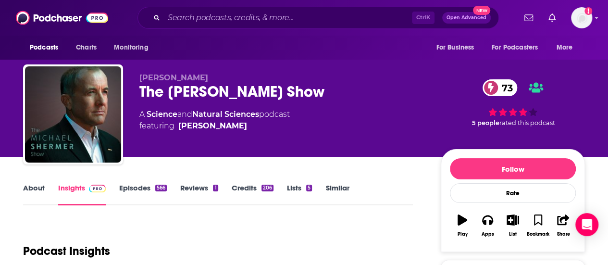
scroll to position [80, 0]
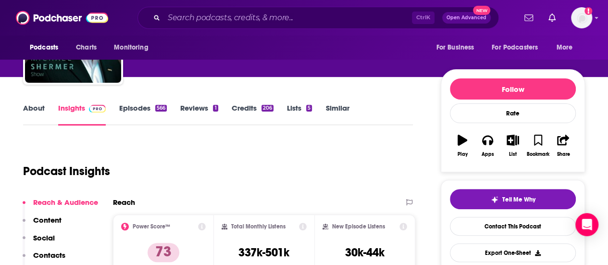
click at [35, 108] on link "About" at bounding box center [34, 114] width 22 height 22
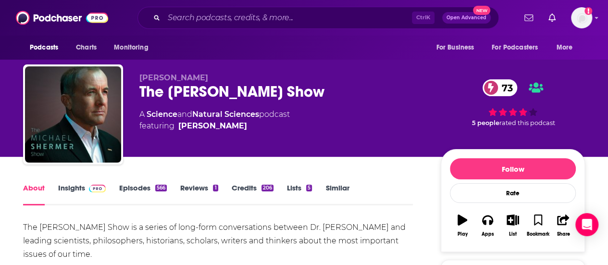
drag, startPoint x: 335, startPoint y: 95, endPoint x: 178, endPoint y: 79, distance: 158.0
click at [178, 79] on div "[PERSON_NAME] The [PERSON_NAME] Show 73 A Science and Natural Sciences podcast …" at bounding box center [282, 111] width 286 height 77
click at [339, 88] on div "The [PERSON_NAME] Show 73" at bounding box center [282, 91] width 286 height 19
drag, startPoint x: 334, startPoint y: 91, endPoint x: 133, endPoint y: 90, distance: 200.5
click at [133, 90] on div "[PERSON_NAME] The [PERSON_NAME] Show 73 A Science and Natural Sciences podcast …" at bounding box center [304, 116] width 562 height 104
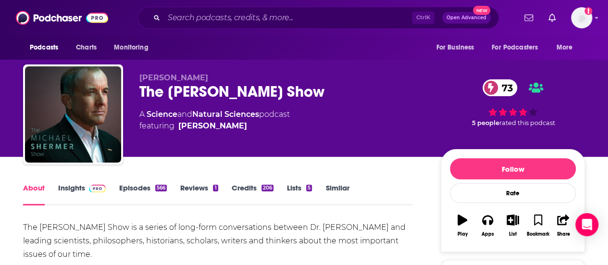
copy h1 "The [PERSON_NAME] Show"
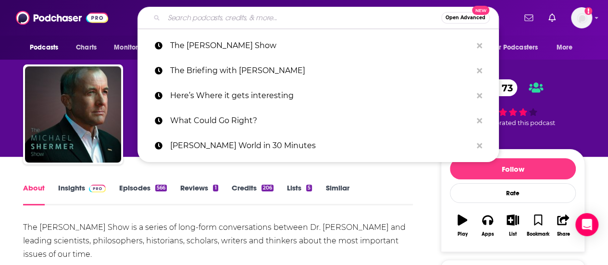
click at [216, 16] on input "Search podcasts, credits, & more..." at bounding box center [302, 17] width 277 height 15
paste input "Good on Paper"
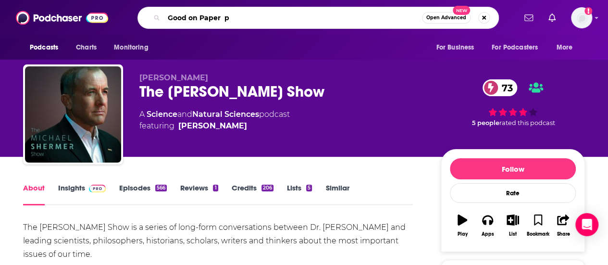
type input "Good on Paper"
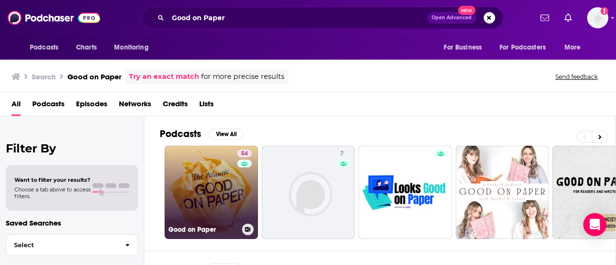
click at [217, 193] on link "54 Good on Paper" at bounding box center [210, 192] width 93 height 93
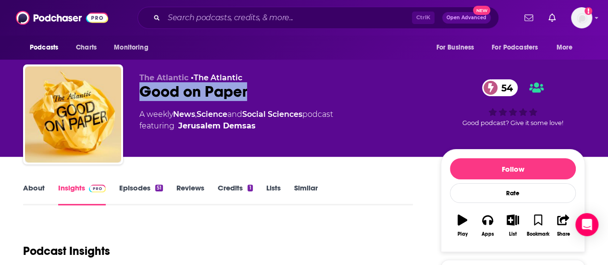
drag, startPoint x: 250, startPoint y: 95, endPoint x: 135, endPoint y: 95, distance: 115.4
click at [135, 95] on div "The Atlantic • The Atlantic Good on Paper 54 A weekly News , Science and Social…" at bounding box center [304, 116] width 562 height 104
copy h2 "Good on Paper"
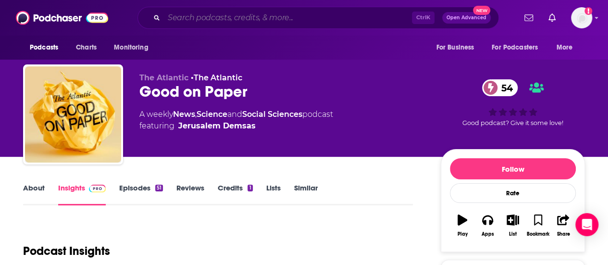
click at [198, 17] on input "Search podcasts, credits, & more..." at bounding box center [288, 17] width 248 height 15
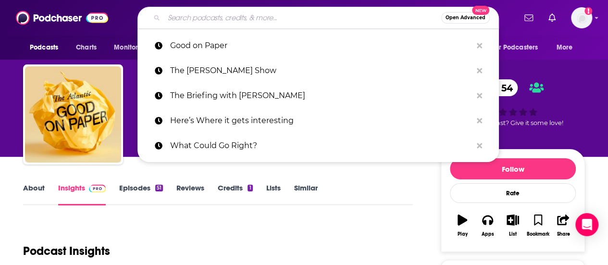
paste input "Plain English with [PERSON_NAME]"
type input "Plain English with [PERSON_NAME]"
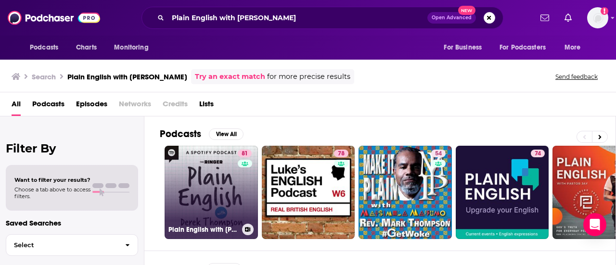
click at [251, 209] on div "81" at bounding box center [246, 187] width 16 height 74
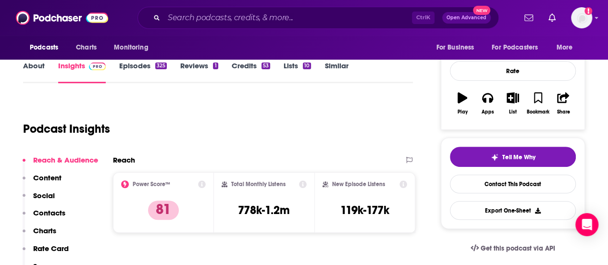
click at [43, 210] on p "Contacts" at bounding box center [49, 212] width 32 height 9
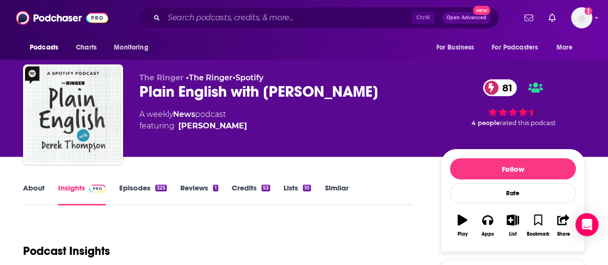
drag, startPoint x: 387, startPoint y: 92, endPoint x: 141, endPoint y: 86, distance: 245.8
click at [141, 86] on div "Plain English with [PERSON_NAME] 81" at bounding box center [282, 91] width 286 height 19
copy h2 "Plain English with [PERSON_NAME]"
click at [215, 7] on div "Ctrl K Open Advanced New" at bounding box center [319, 18] width 362 height 22
click at [218, 18] on input "Search podcasts, credits, & more..." at bounding box center [288, 17] width 248 height 15
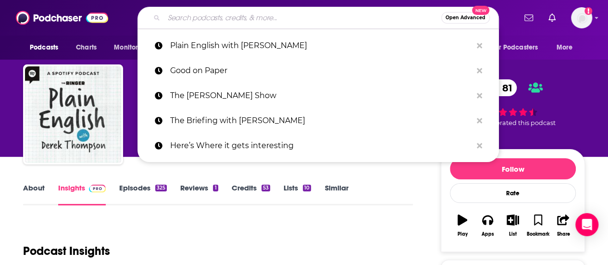
paste input "What the Hell Is Going On"
type input "What the Hell Is Going On"
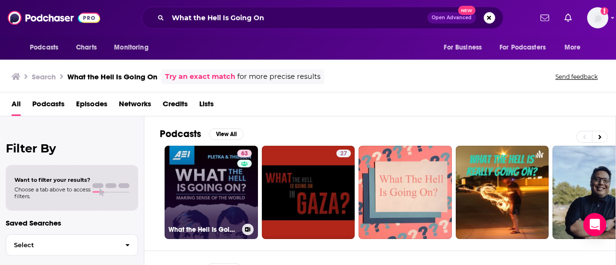
click at [220, 182] on link "63 What the Hell Is Going On" at bounding box center [210, 192] width 93 height 93
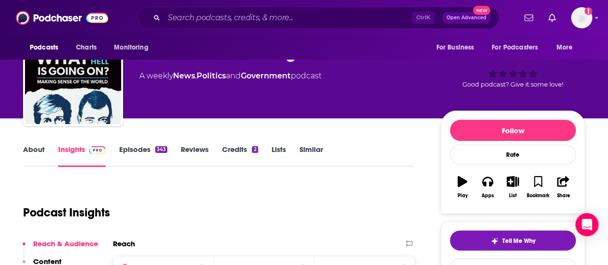
scroll to position [37, 0]
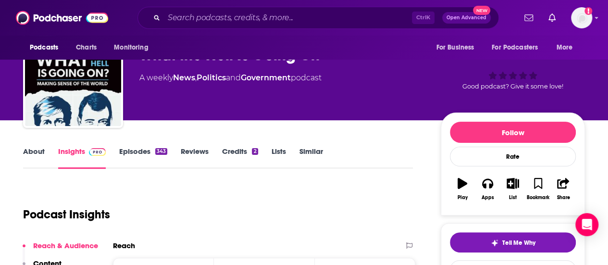
click at [29, 155] on link "About" at bounding box center [34, 158] width 22 height 22
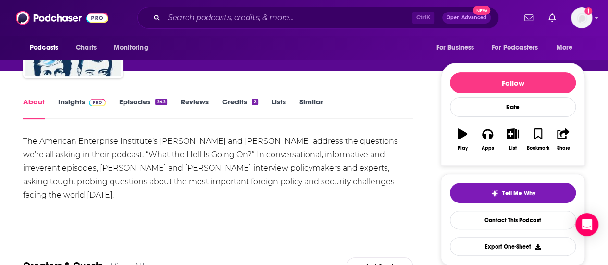
scroll to position [89, 0]
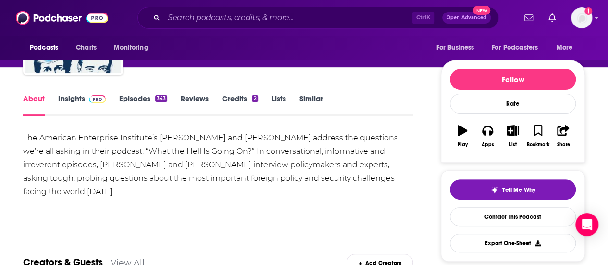
click at [67, 96] on link "Insights" at bounding box center [82, 105] width 48 height 22
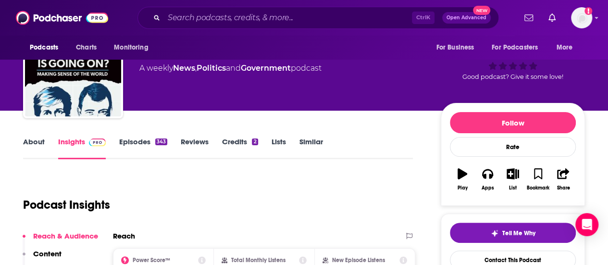
scroll to position [13, 0]
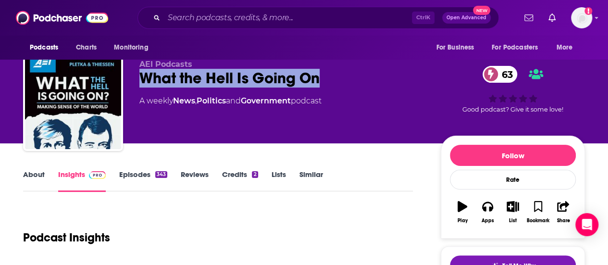
drag, startPoint x: 324, startPoint y: 75, endPoint x: 135, endPoint y: 72, distance: 189.0
click at [135, 72] on div "AEI Podcasts What the Hell Is Going On 63 A weekly News , Politics and Governme…" at bounding box center [304, 103] width 562 height 104
copy h2 "What the Hell Is Going On"
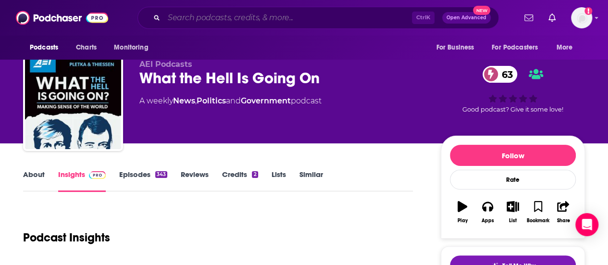
click at [199, 19] on input "Search podcasts, credits, & more..." at bounding box center [288, 17] width 248 height 15
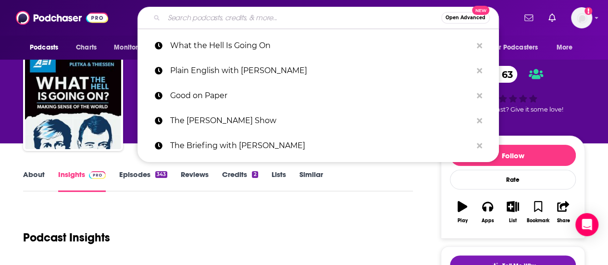
paste input "The Conversation with [PERSON_NAME]"
type input "The Conversation with [PERSON_NAME]"
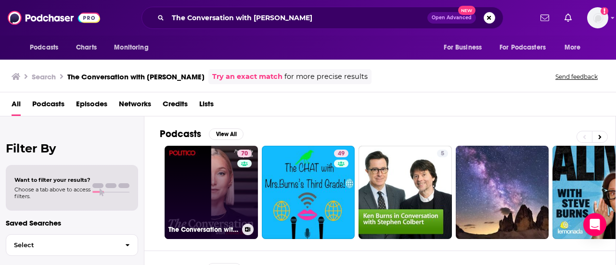
click at [220, 193] on link "70 The Conversation with [PERSON_NAME]" at bounding box center [210, 192] width 93 height 93
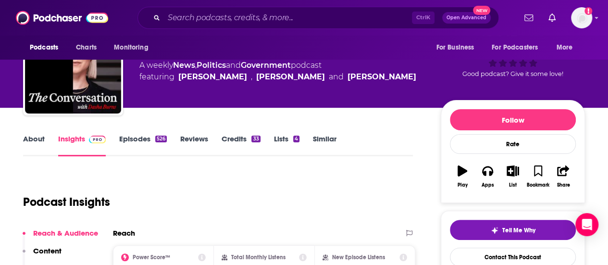
scroll to position [43, 0]
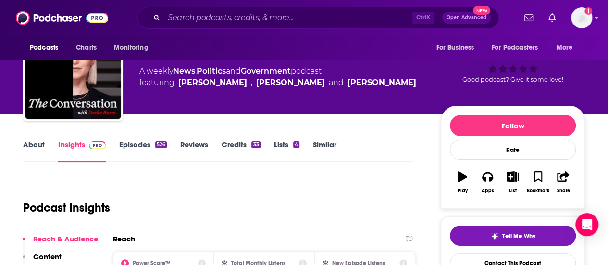
click at [30, 139] on div "About Insights Episodes 526 Reviews Credits 33 Lists 4 Similar" at bounding box center [218, 150] width 390 height 24
click at [31, 141] on link "About" at bounding box center [34, 151] width 22 height 22
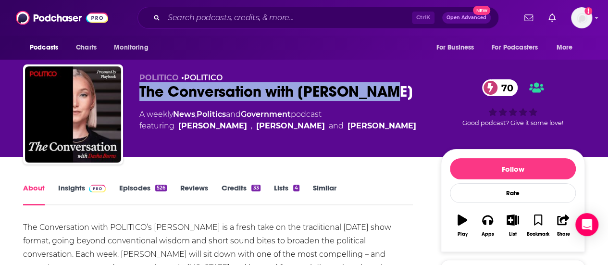
drag, startPoint x: 389, startPoint y: 94, endPoint x: 132, endPoint y: 94, distance: 256.3
click at [132, 94] on div "POLITICO • POLITICO The Conversation with [PERSON_NAME] 70 A weekly News , Poli…" at bounding box center [304, 116] width 562 height 104
copy h1 "The Conversation with [PERSON_NAME]"
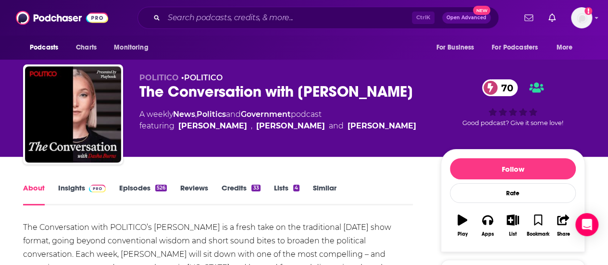
click at [211, 20] on input "Search podcasts, credits, & more..." at bounding box center [288, 17] width 248 height 15
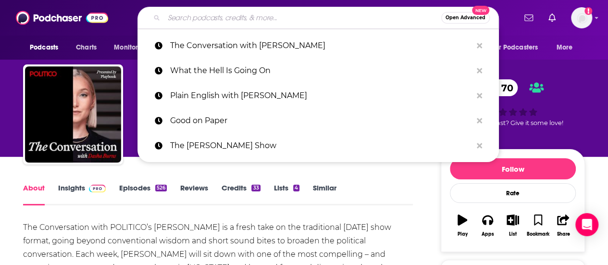
paste input "Democracy Decoded"
type input "Democracy Decoded"
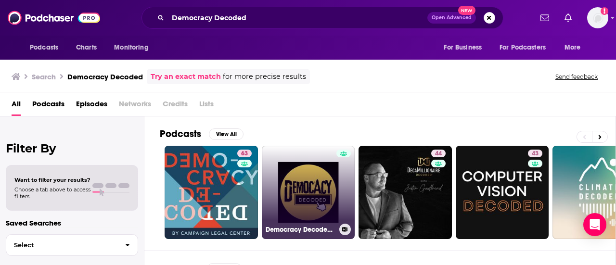
click at [287, 190] on link "Democracy Decoded | Objective Reporting" at bounding box center [308, 192] width 93 height 93
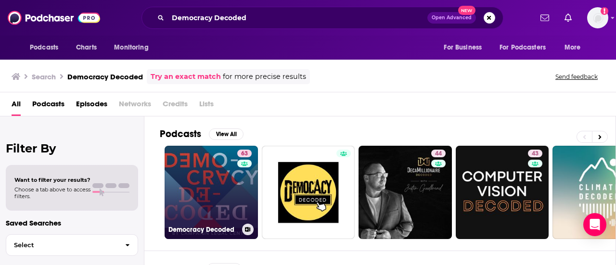
click at [191, 193] on link "63 Democracy Decoded" at bounding box center [210, 192] width 93 height 93
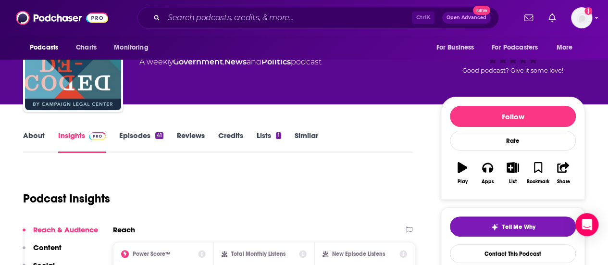
scroll to position [52, 0]
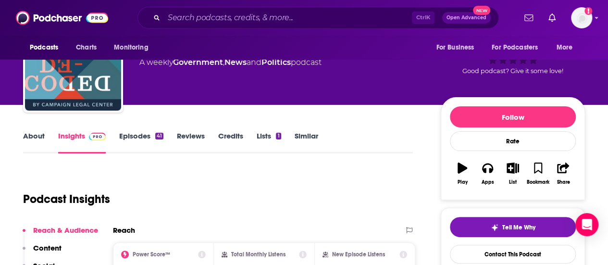
click at [34, 137] on link "About" at bounding box center [34, 142] width 22 height 22
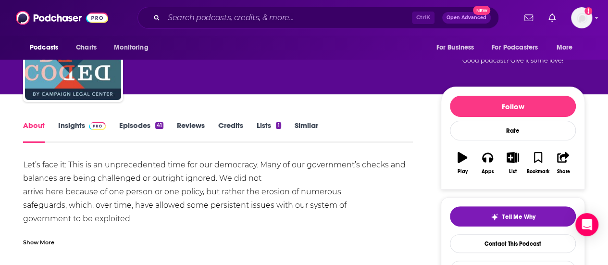
scroll to position [63, 0]
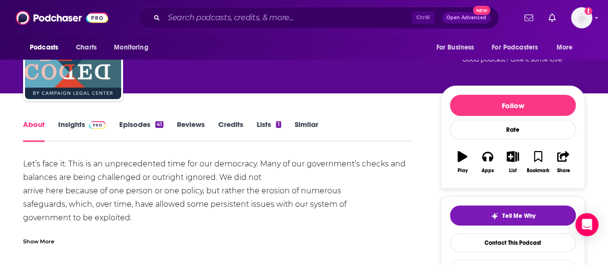
click at [48, 242] on div "Show More" at bounding box center [38, 240] width 31 height 9
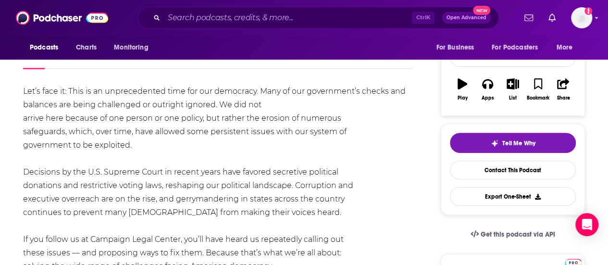
scroll to position [138, 0]
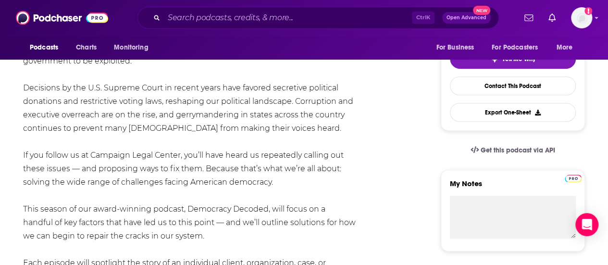
scroll to position [0, 0]
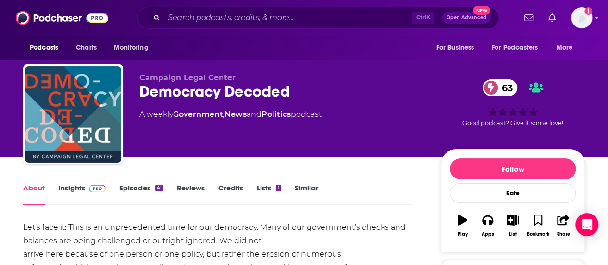
click at [69, 190] on link "Insights" at bounding box center [82, 194] width 48 height 22
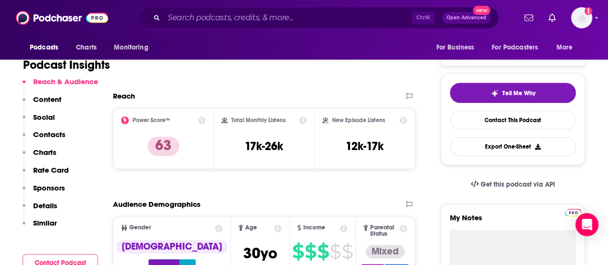
scroll to position [184, 0]
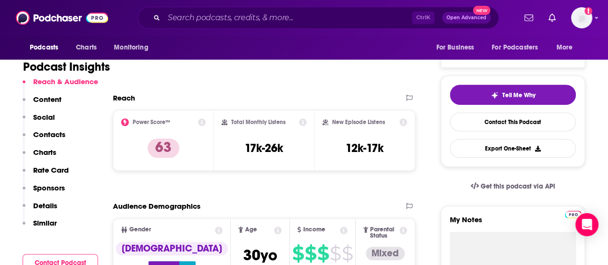
click at [37, 136] on p "Contacts" at bounding box center [49, 134] width 32 height 9
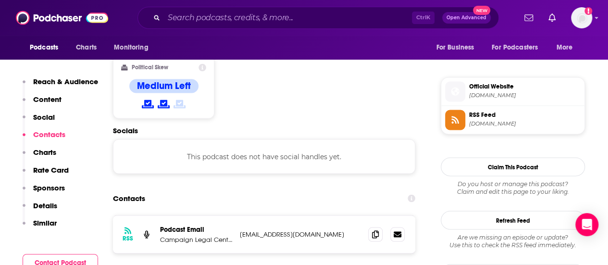
scroll to position [763, 0]
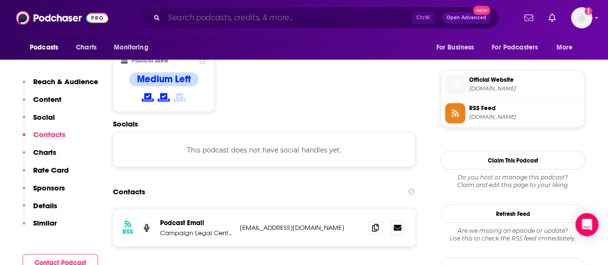
click at [215, 17] on input "Search podcasts, credits, & more..." at bounding box center [288, 17] width 248 height 15
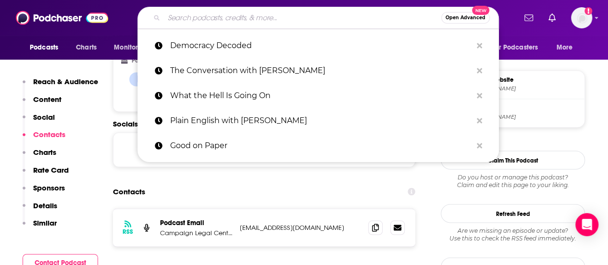
paste input "We the People"
type input "We the People"
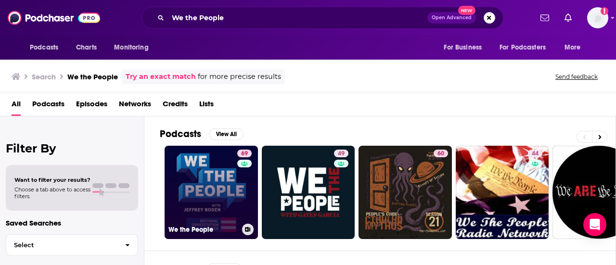
click at [201, 180] on link "69 We the People" at bounding box center [210, 192] width 93 height 93
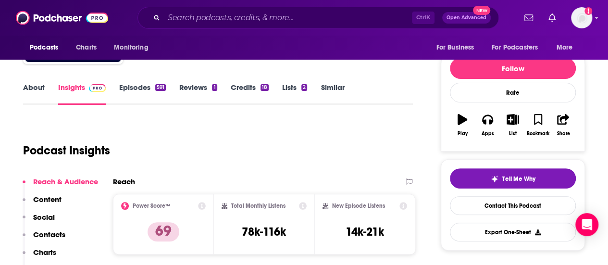
scroll to position [101, 0]
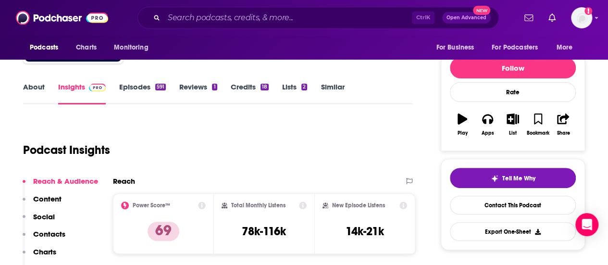
click at [261, 166] on div "Podcast Insights" at bounding box center [214, 144] width 382 height 49
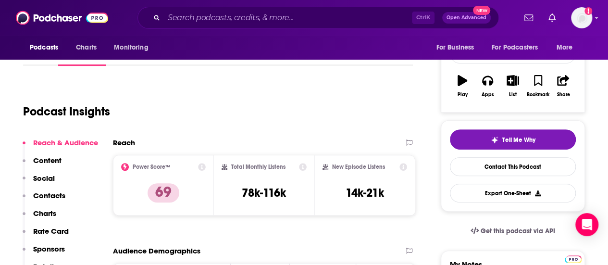
scroll to position [140, 0]
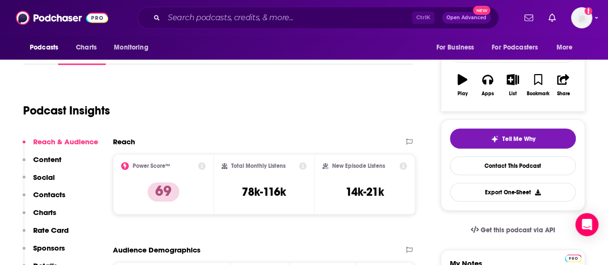
click at [273, 93] on div "Podcast Insights" at bounding box center [214, 104] width 382 height 49
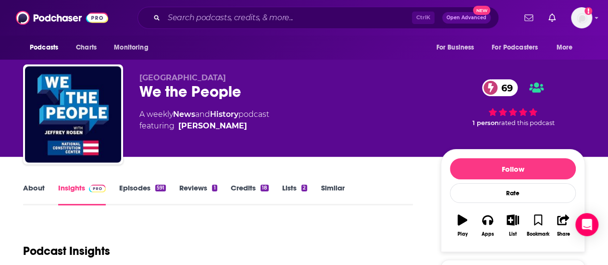
click at [266, 222] on div "Podcast Insights" at bounding box center [214, 245] width 382 height 49
click at [199, 224] on div "Podcast Insights" at bounding box center [214, 245] width 382 height 49
click at [232, 229] on div "Podcast Insights" at bounding box center [214, 245] width 382 height 49
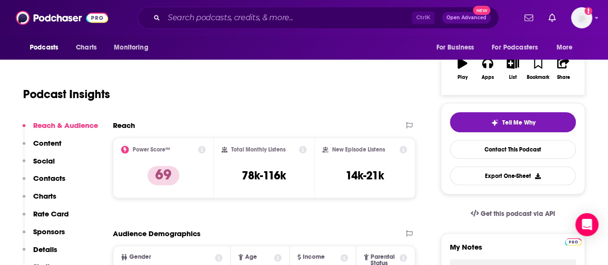
scroll to position [185, 0]
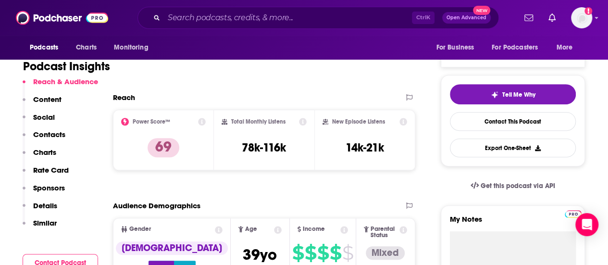
click at [46, 135] on p "Contacts" at bounding box center [49, 134] width 32 height 9
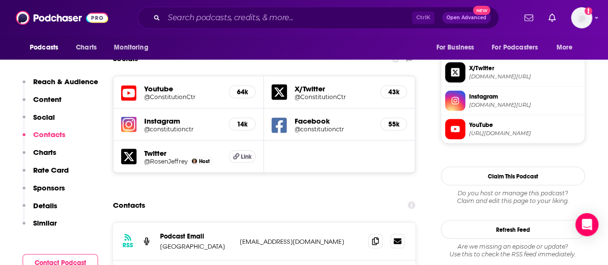
scroll to position [847, 0]
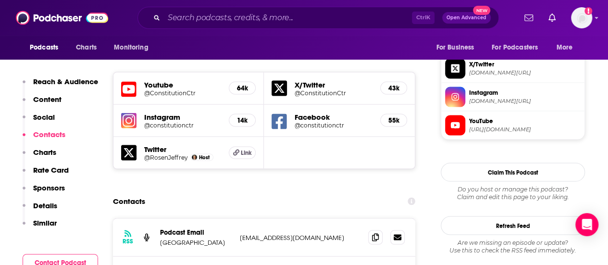
click at [280, 192] on div "Contacts" at bounding box center [264, 201] width 302 height 18
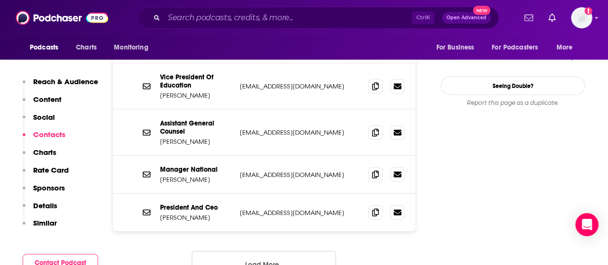
scroll to position [1048, 0]
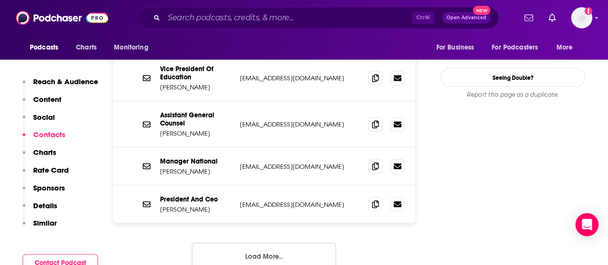
click at [261, 243] on button "Load More..." at bounding box center [264, 256] width 144 height 26
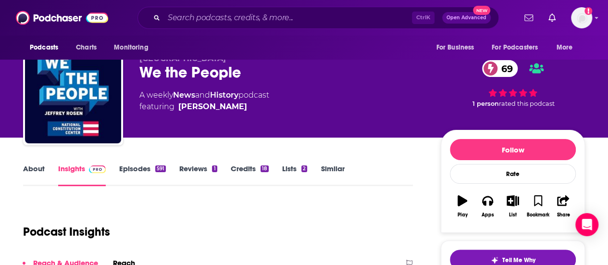
scroll to position [0, 0]
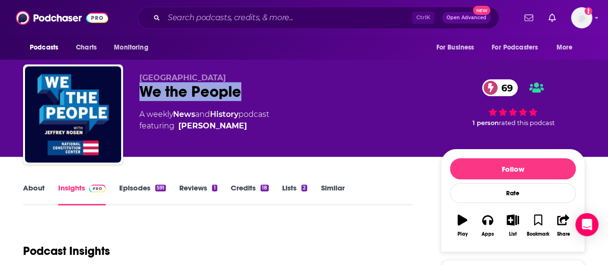
drag, startPoint x: 250, startPoint y: 95, endPoint x: 138, endPoint y: 88, distance: 111.3
click at [138, 88] on div "National Constitution Center We the People 69 A weekly News and History podcast…" at bounding box center [304, 116] width 562 height 104
copy h2 "We the People"
click at [193, 19] on input "Search podcasts, credits, & more..." at bounding box center [288, 17] width 248 height 15
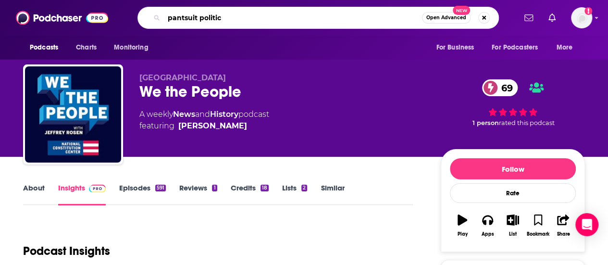
type input "pantsuit politics"
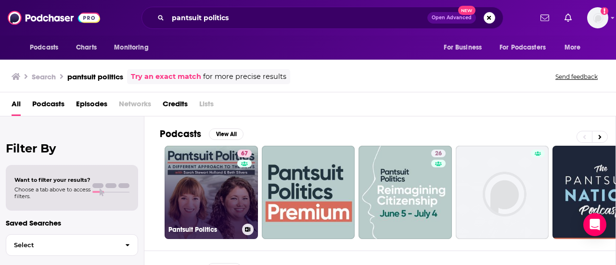
click at [215, 183] on link "67 Pantsuit Politics" at bounding box center [210, 192] width 93 height 93
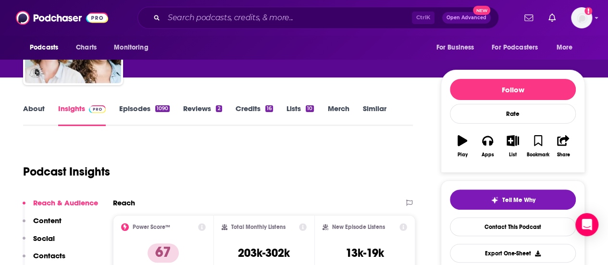
scroll to position [79, 0]
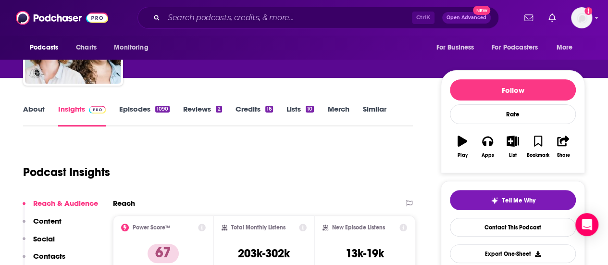
click at [31, 107] on link "About" at bounding box center [34, 115] width 22 height 22
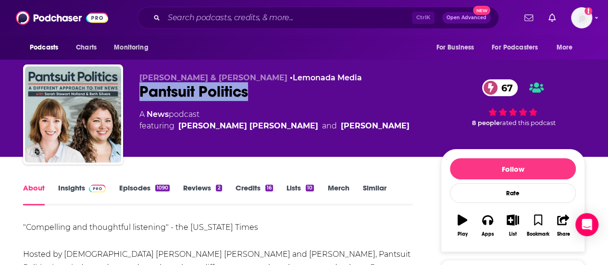
drag, startPoint x: 261, startPoint y: 95, endPoint x: 138, endPoint y: 93, distance: 123.6
click at [138, 93] on div "[PERSON_NAME] & [PERSON_NAME] • Lemonada Media Pantsuit Politics 67 A News podc…" at bounding box center [304, 116] width 562 height 104
copy h1 "Pantsuit Politics"
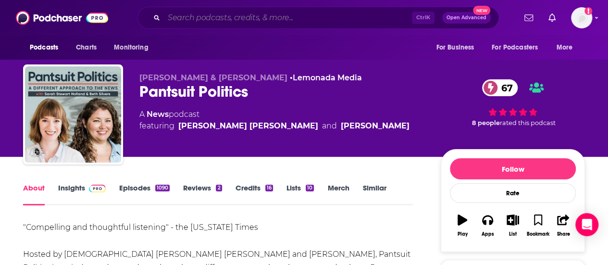
click at [226, 18] on input "Search podcasts, credits, & more..." at bounding box center [288, 17] width 248 height 15
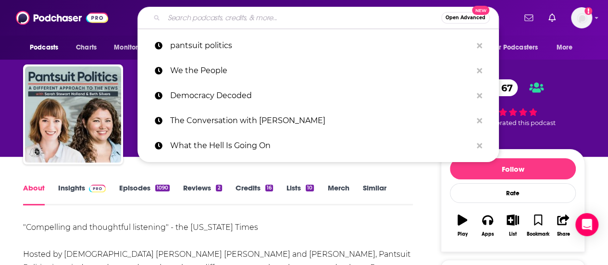
paste input "Not Another Politics Podcast"
type input "Not Another Politics Podcast"
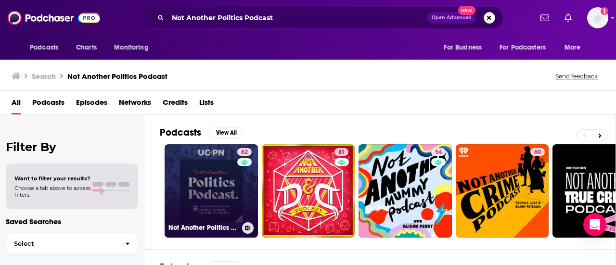
click at [221, 175] on link "62 Not Another Politics Podcast" at bounding box center [210, 190] width 93 height 93
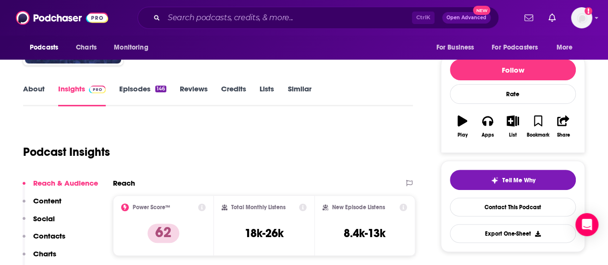
scroll to position [99, 0]
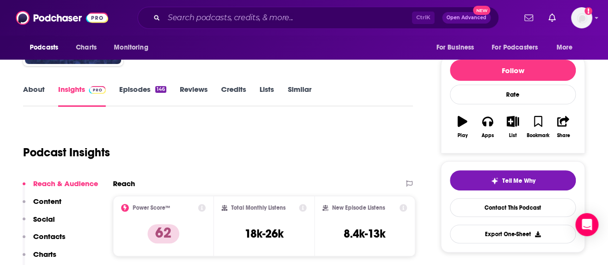
click at [33, 88] on link "About" at bounding box center [34, 96] width 22 height 22
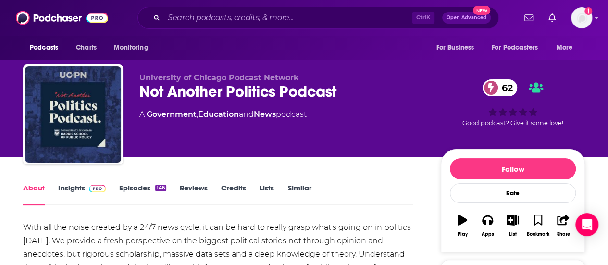
click at [75, 192] on link "Insights" at bounding box center [82, 194] width 48 height 22
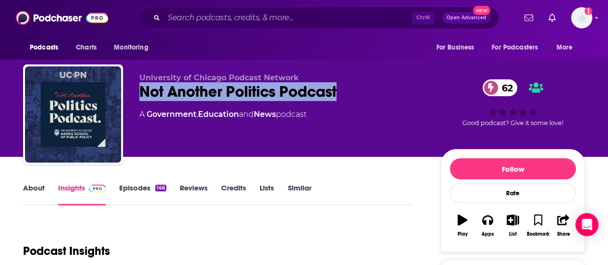
drag, startPoint x: 342, startPoint y: 93, endPoint x: 138, endPoint y: 97, distance: 204.9
click at [138, 97] on div "University of Chicago Podcast Network Not Another Politics Podcast 62 A Governm…" at bounding box center [304, 116] width 562 height 104
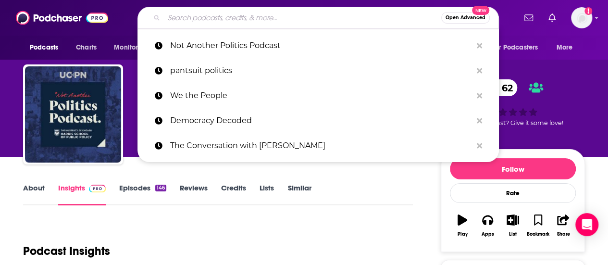
click at [203, 19] on input "Search podcasts, credits, & more..." at bounding box center [302, 17] width 277 height 15
paste input "We the People"
type input "We the People"
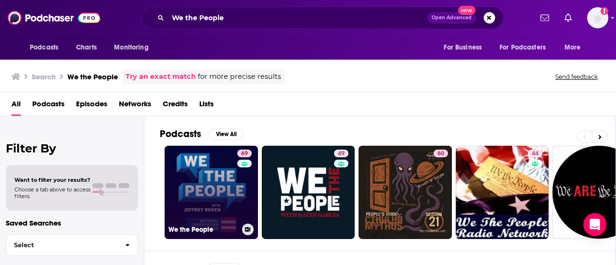
click at [201, 182] on link "69 We the People" at bounding box center [210, 192] width 93 height 93
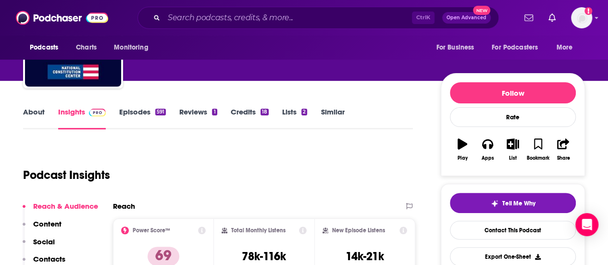
scroll to position [75, 0]
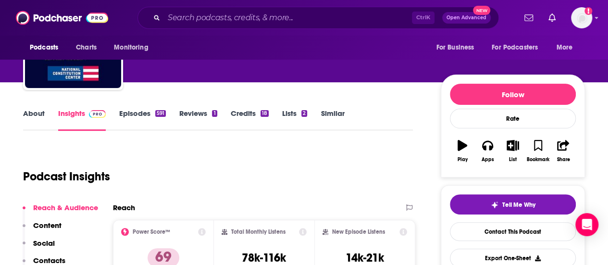
click at [30, 115] on link "About" at bounding box center [34, 120] width 22 height 22
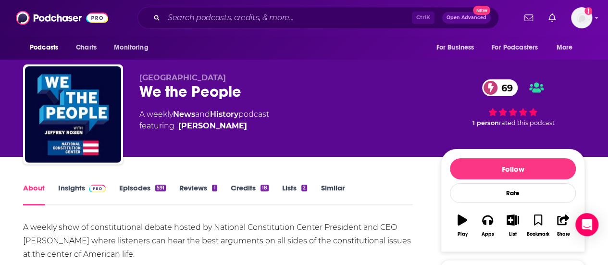
click at [30, 115] on img "We the People" at bounding box center [73, 114] width 96 height 96
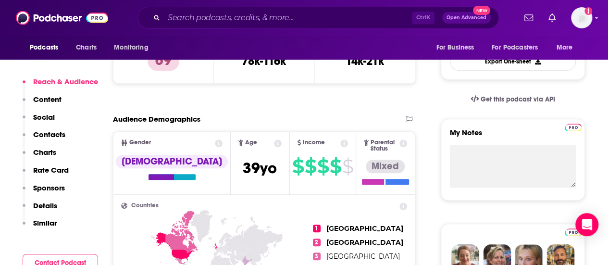
click at [42, 133] on p "Contacts" at bounding box center [49, 134] width 32 height 9
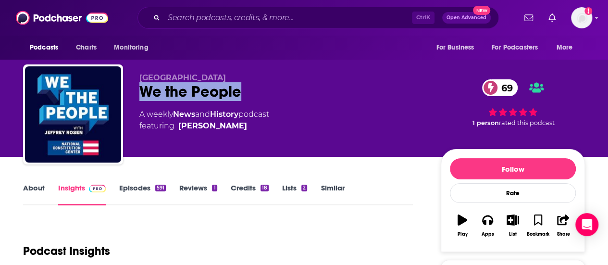
drag, startPoint x: 247, startPoint y: 95, endPoint x: 142, endPoint y: 91, distance: 104.9
click at [142, 91] on div "We the People 69" at bounding box center [282, 91] width 286 height 19
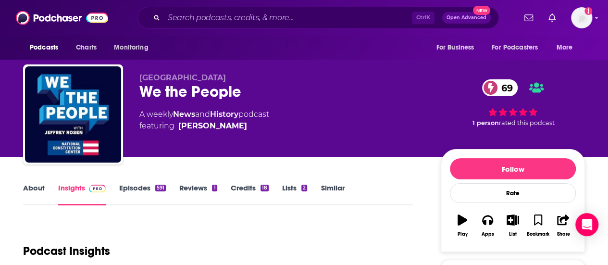
click at [195, 25] on div "Ctrl K Open Advanced New" at bounding box center [319, 18] width 362 height 22
click at [185, 2] on div "Podcasts Charts Monitoring Ctrl K Open Advanced New For Business For Podcasters…" at bounding box center [304, 18] width 608 height 36
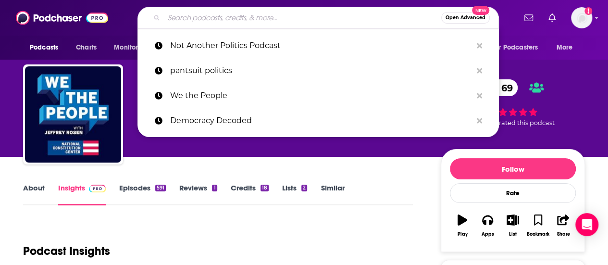
click at [191, 14] on input "Search podcasts, credits, & more..." at bounding box center [302, 17] width 277 height 15
paste input "Converging Dialogues"
type input "Converging Dialogues"
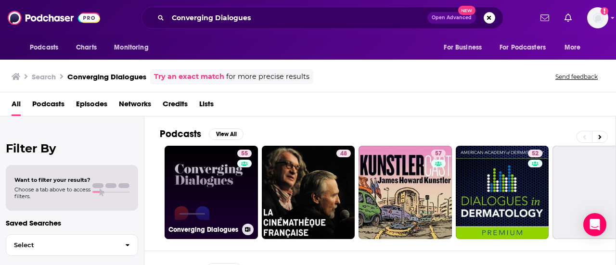
click at [216, 191] on link "55 Converging Dialogues" at bounding box center [210, 192] width 93 height 93
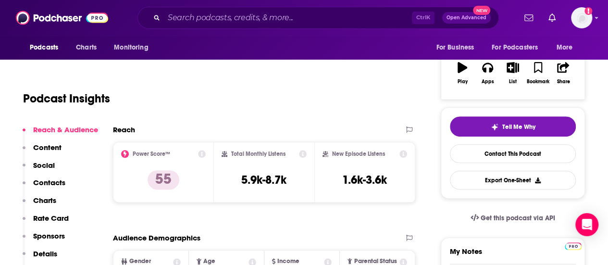
scroll to position [112, 0]
